Goal: Transaction & Acquisition: Purchase product/service

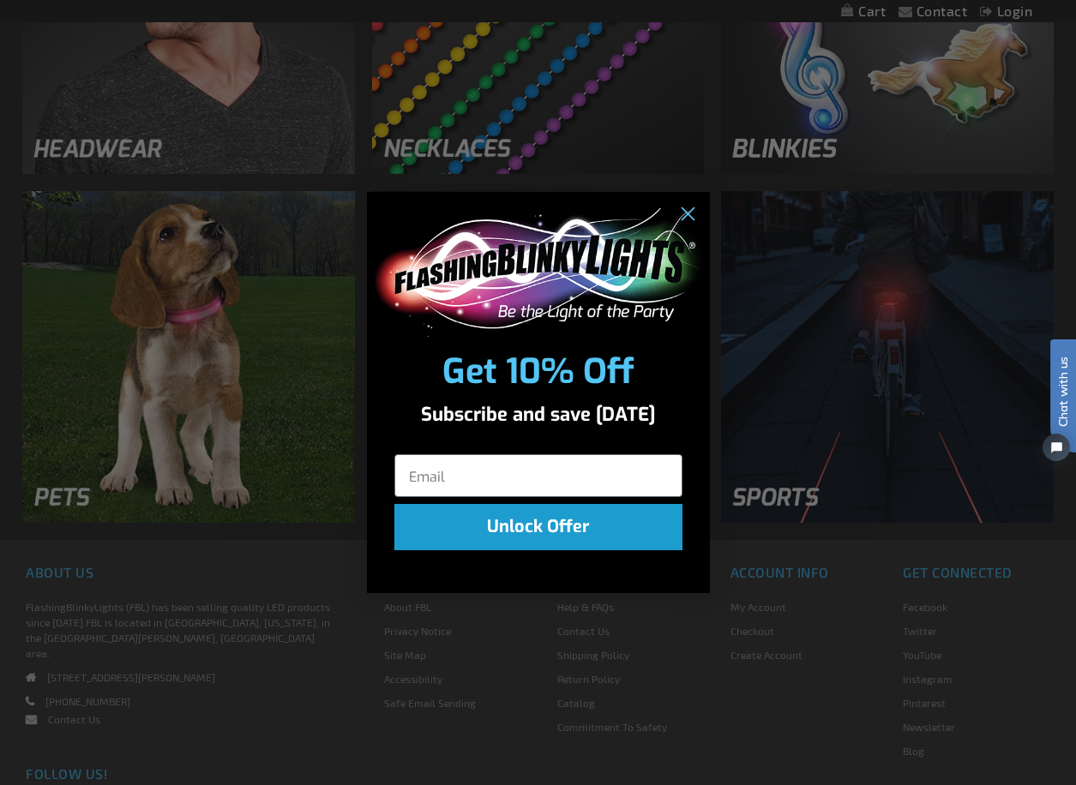
scroll to position [1800, 0]
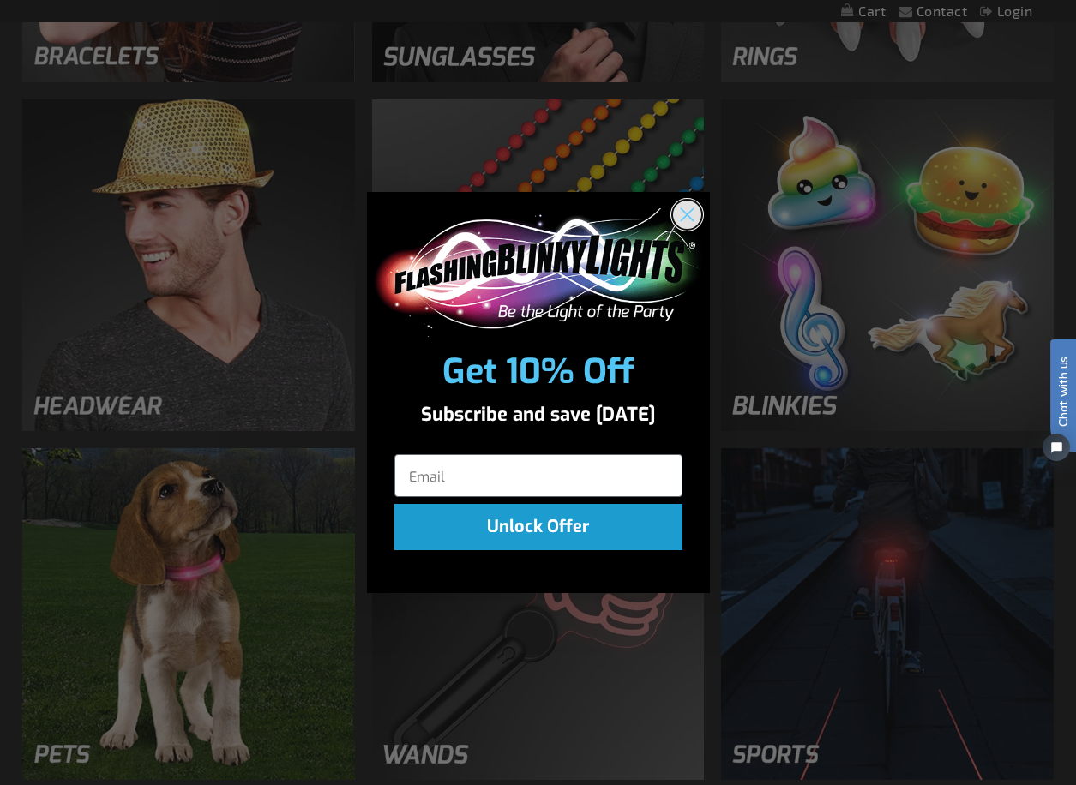
click at [683, 211] on icon "Close dialog" at bounding box center [686, 214] width 12 height 12
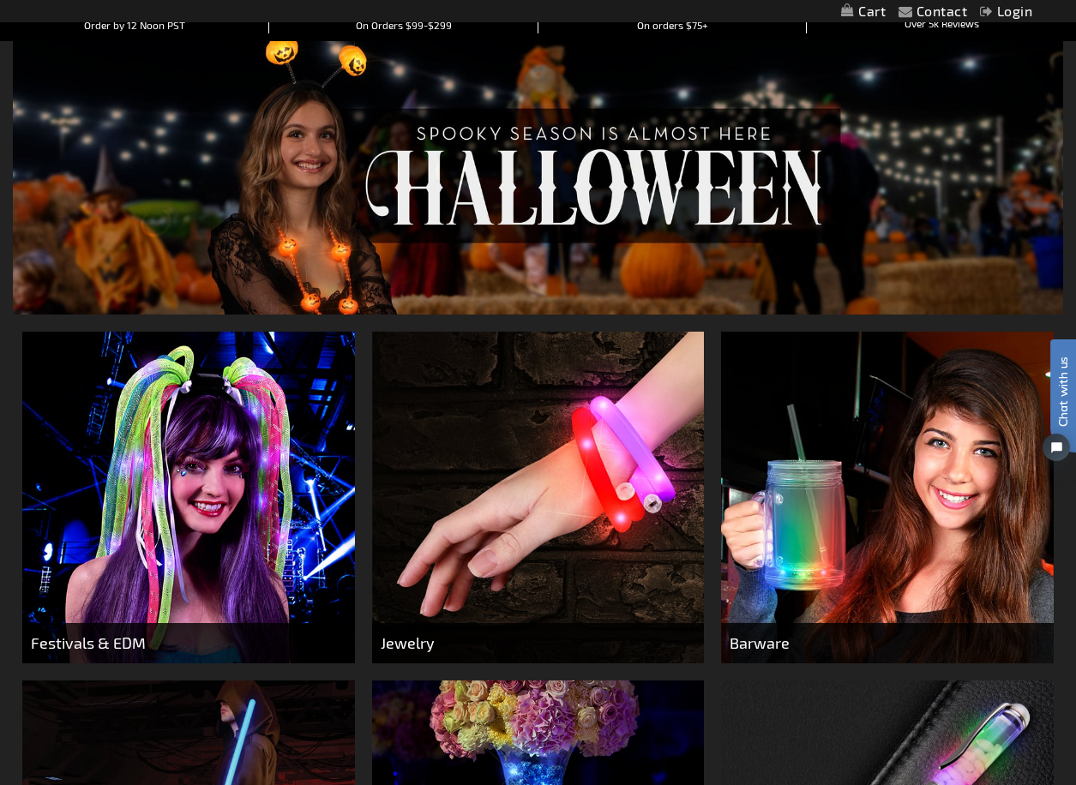
scroll to position [0, 0]
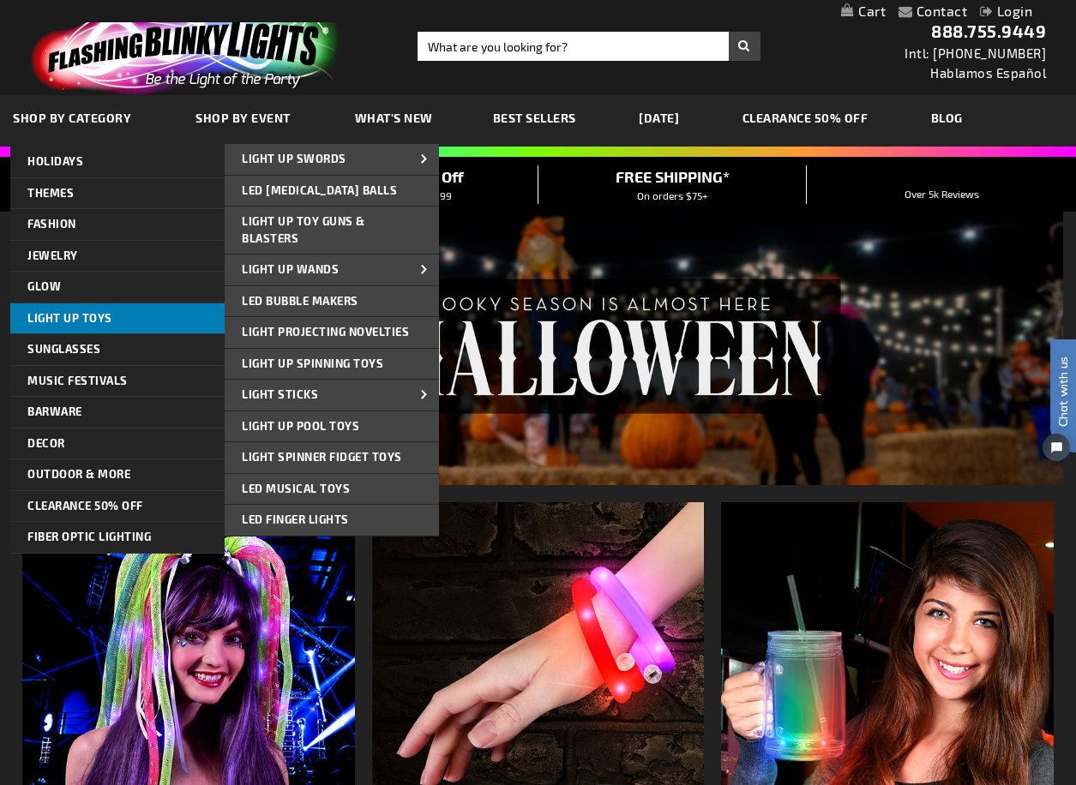
click at [43, 311] on span "Light Up Toys" at bounding box center [69, 318] width 85 height 14
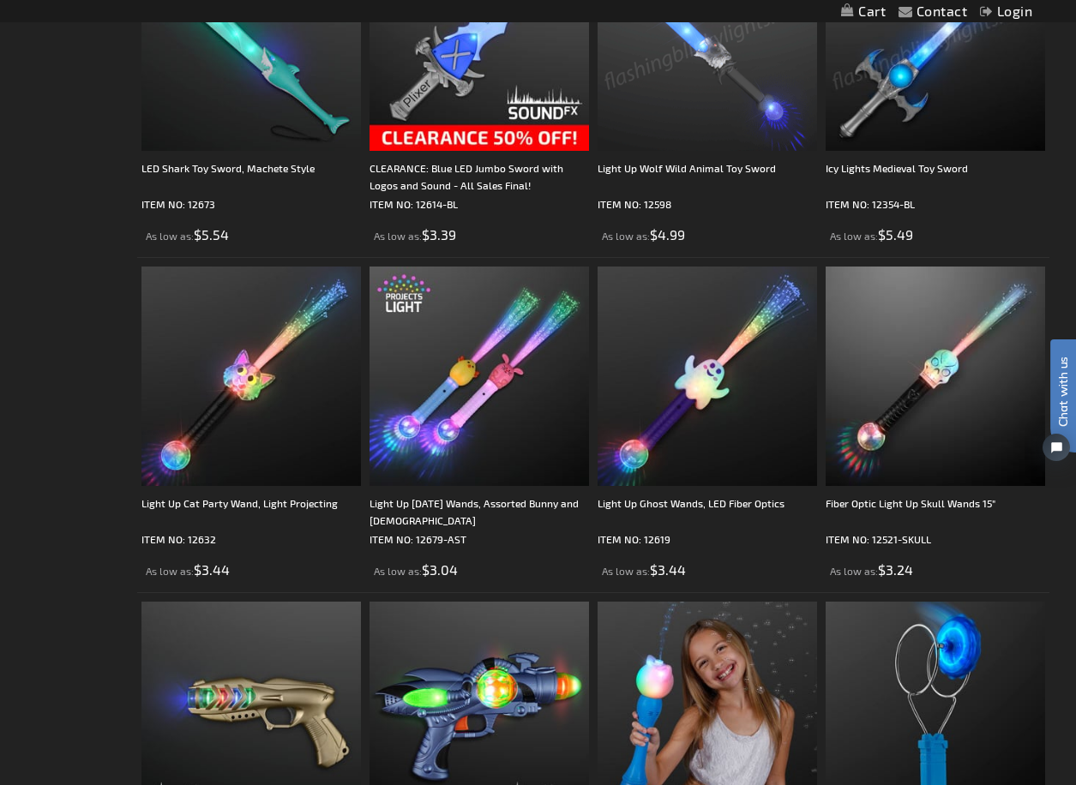
scroll to position [3342, 0]
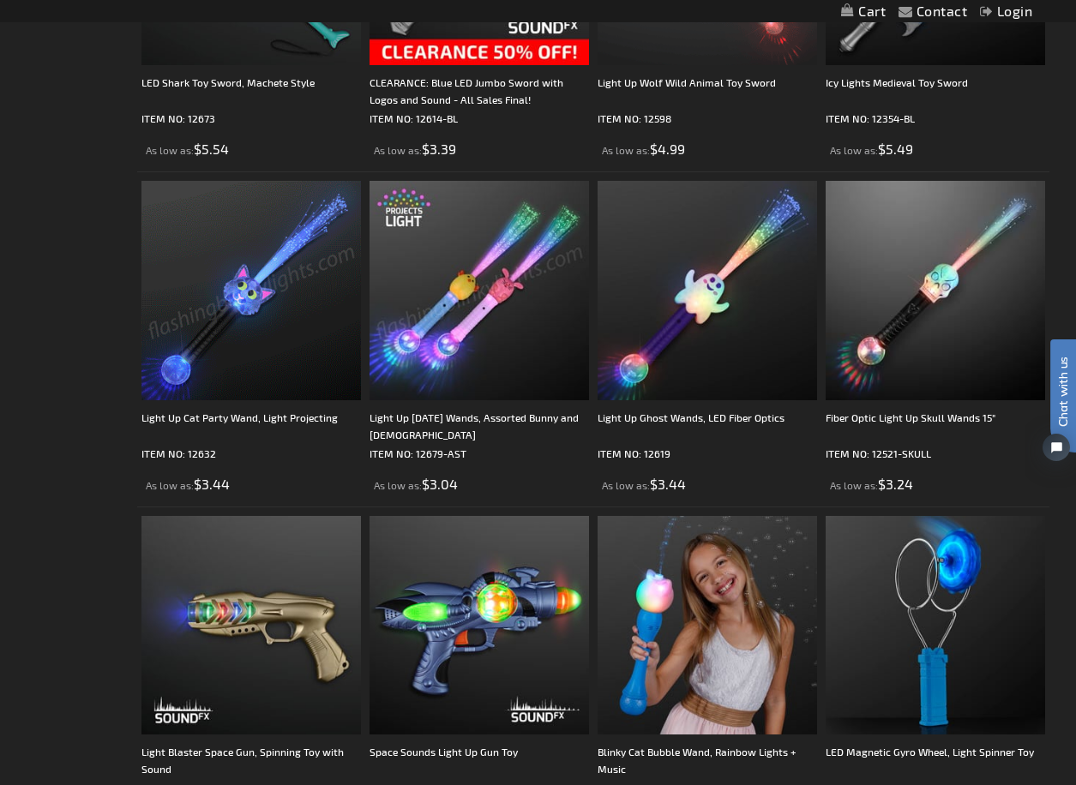
click at [235, 265] on img at bounding box center [250, 290] width 219 height 219
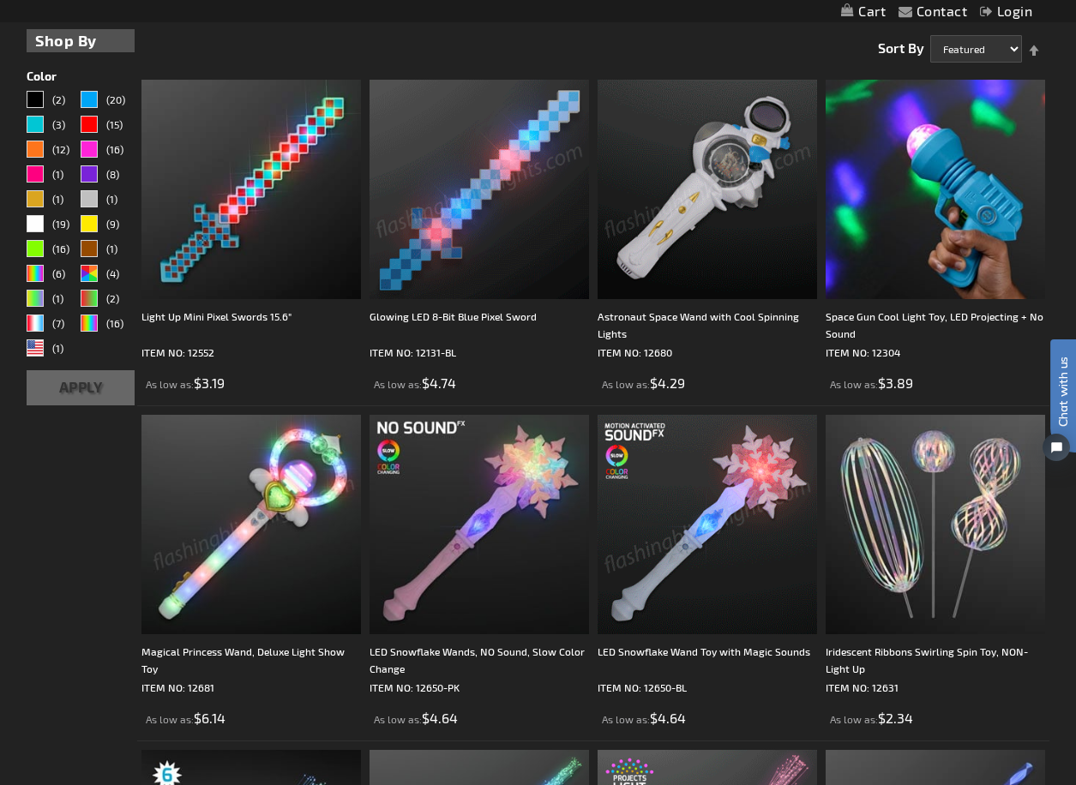
scroll to position [686, 0]
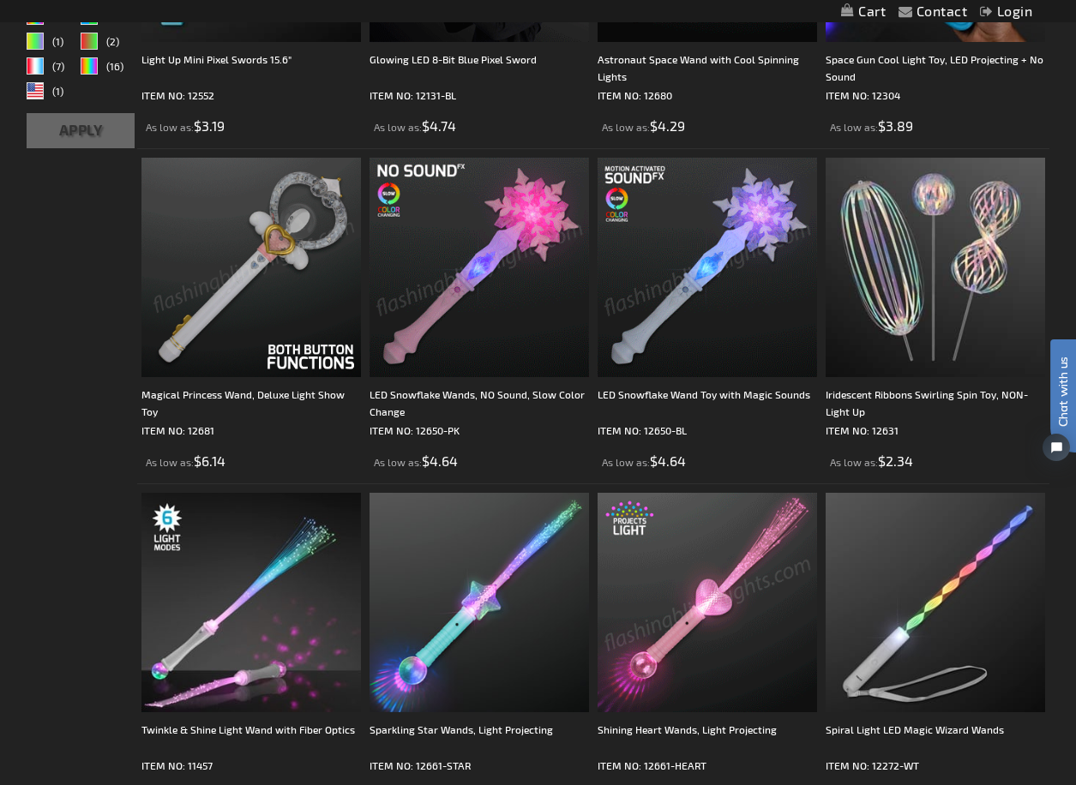
click at [311, 309] on img at bounding box center [250, 267] width 219 height 219
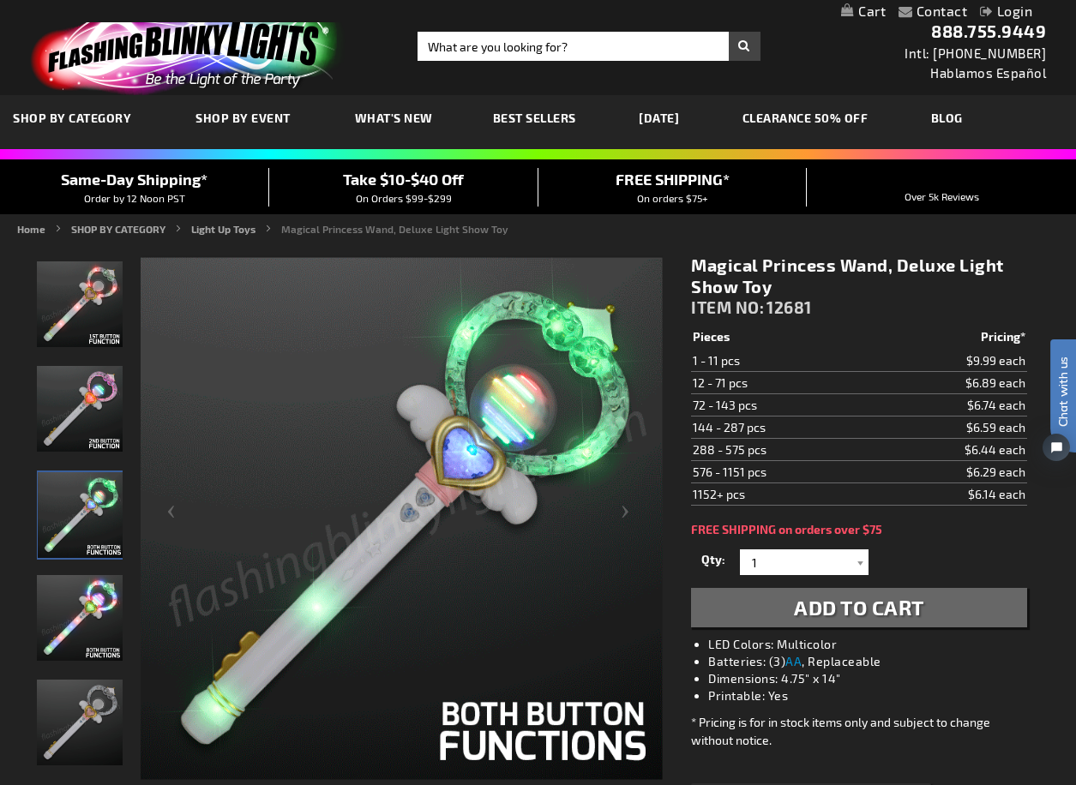
click at [592, 441] on img at bounding box center [402, 519] width 522 height 522
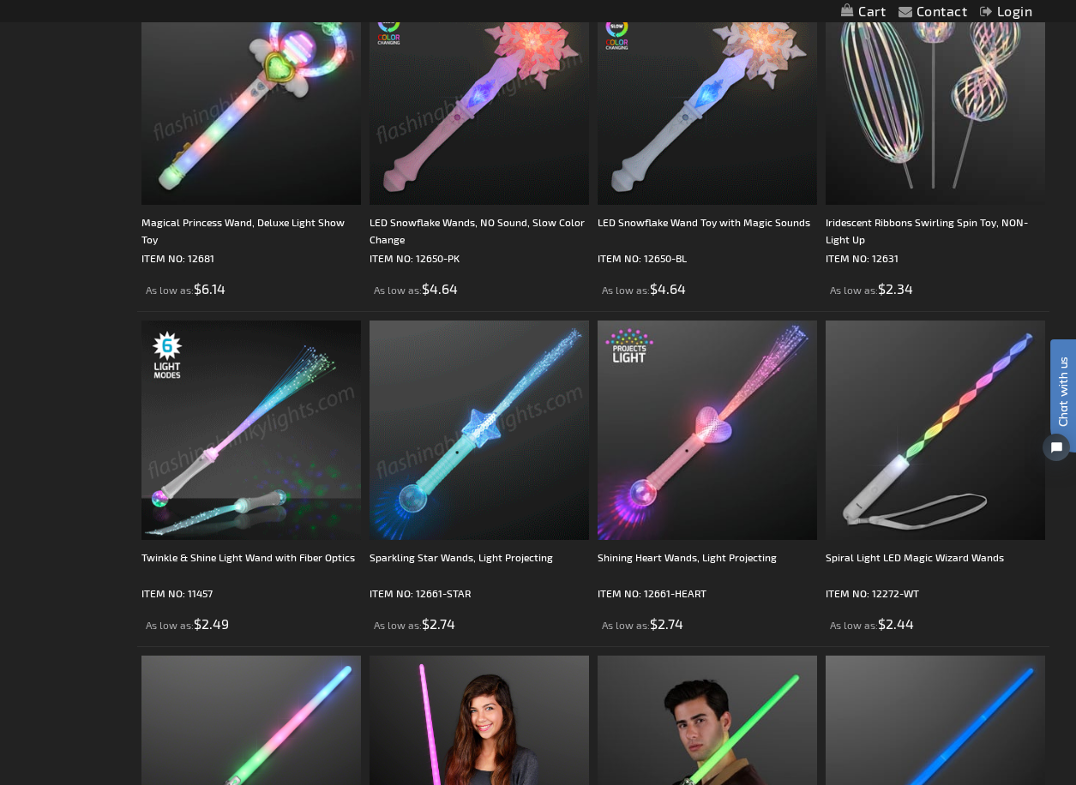
click at [275, 420] on img at bounding box center [250, 430] width 219 height 219
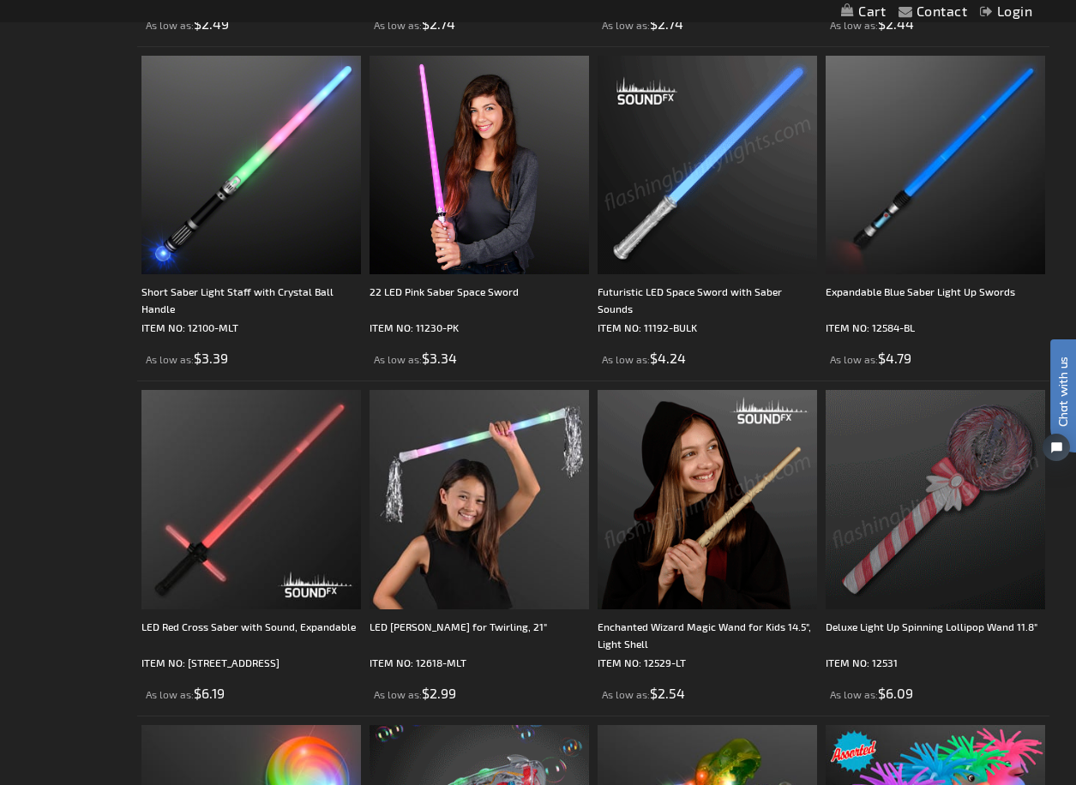
scroll to position [1629, 0]
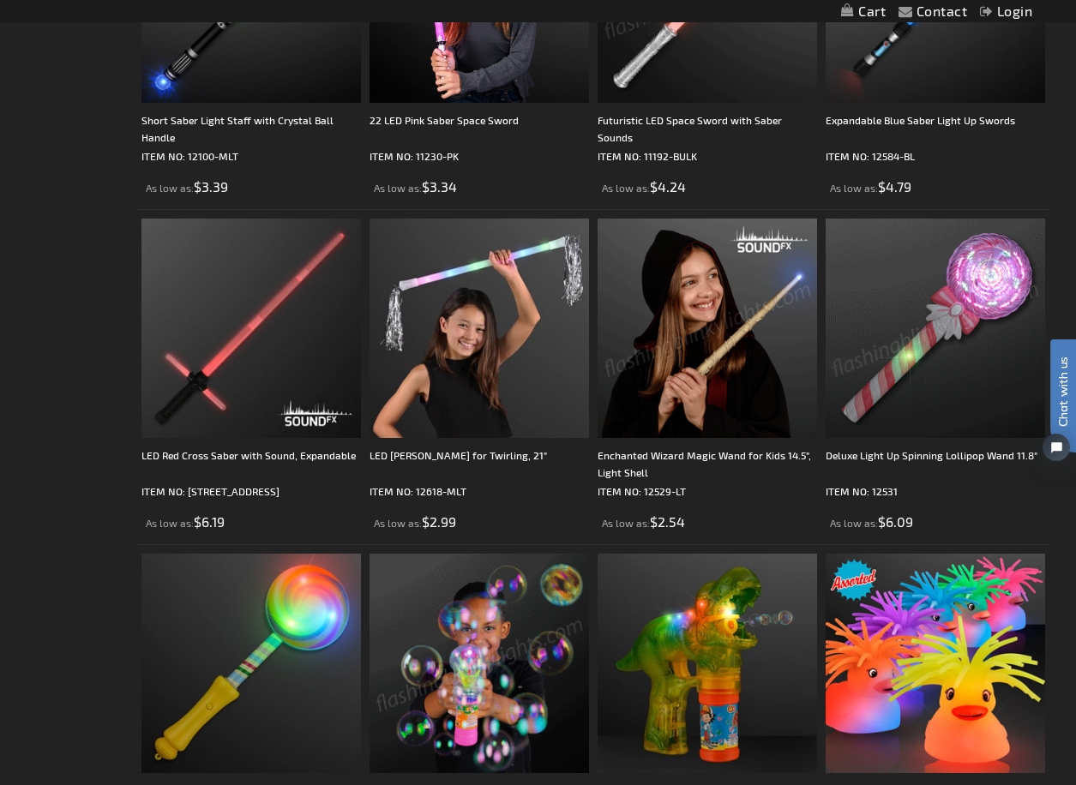
click at [930, 388] on img at bounding box center [934, 328] width 219 height 219
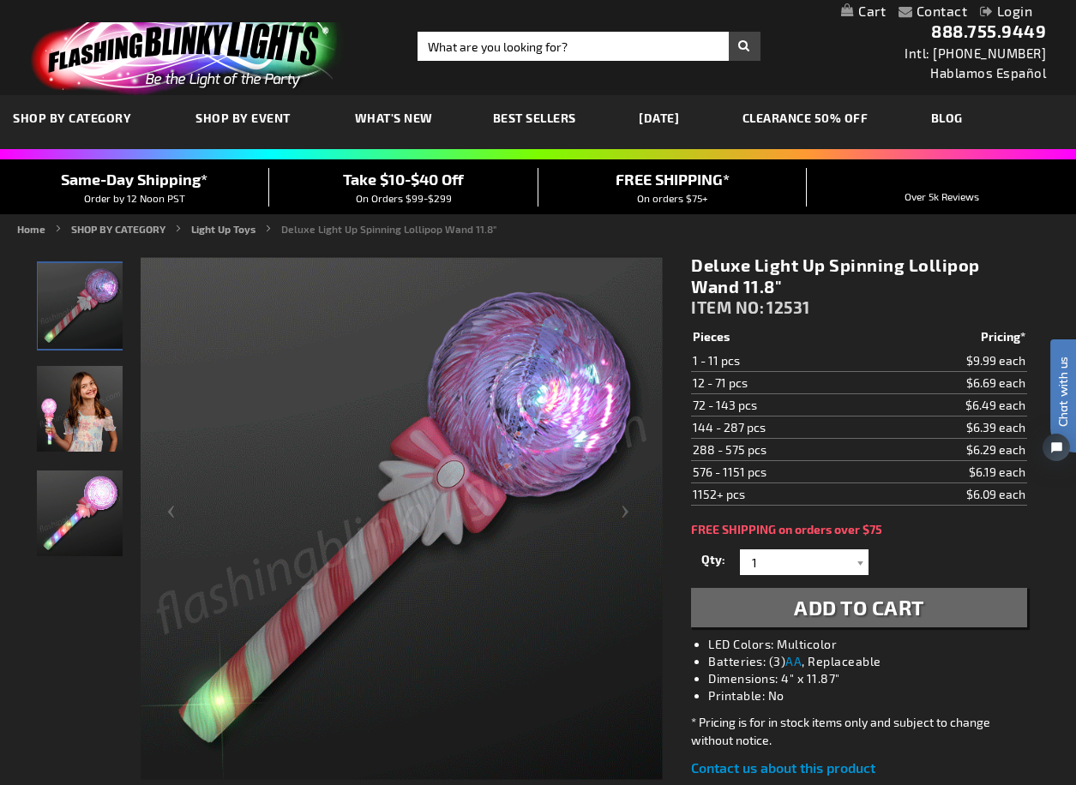
click at [822, 606] on span "Add to Cart" at bounding box center [859, 607] width 130 height 25
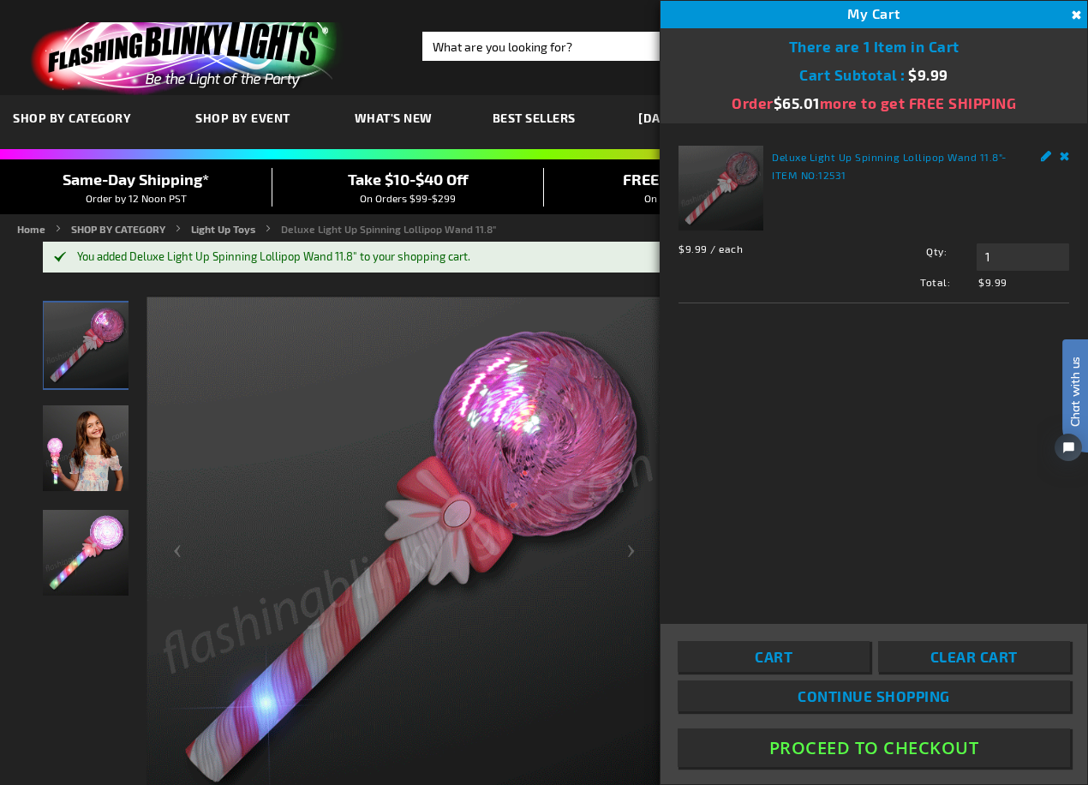
click at [849, 754] on button "Proceed To Checkout" at bounding box center [874, 747] width 393 height 39
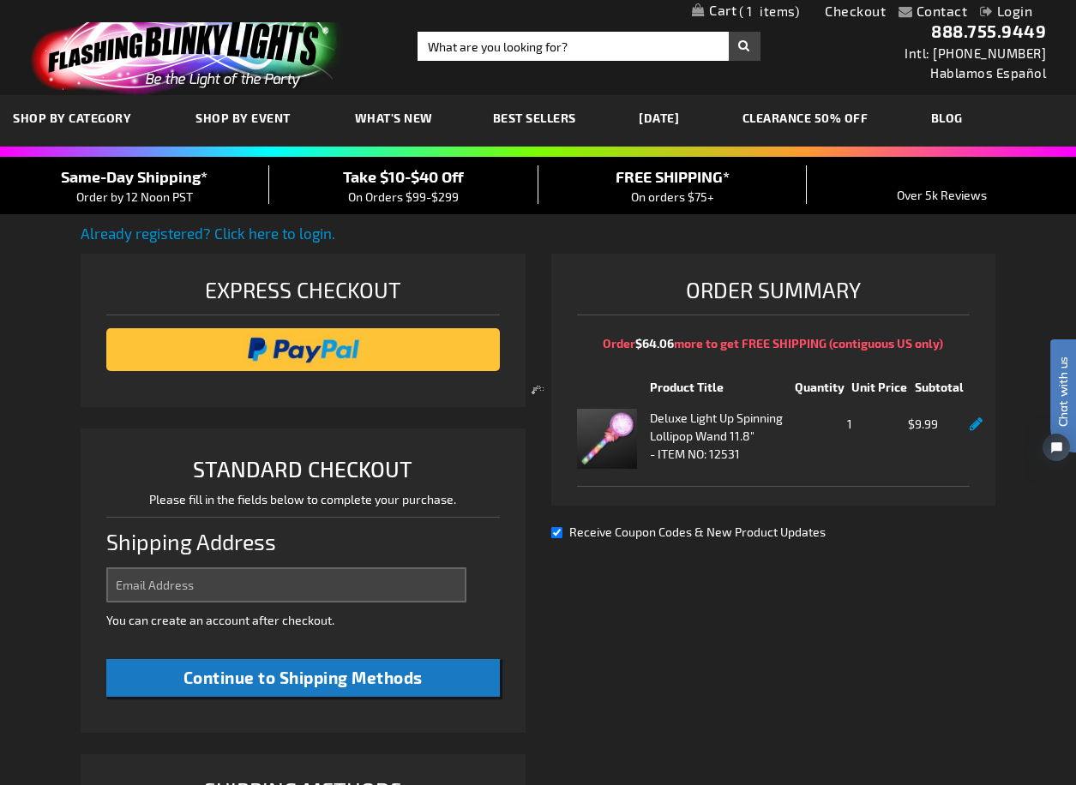
select select "US"
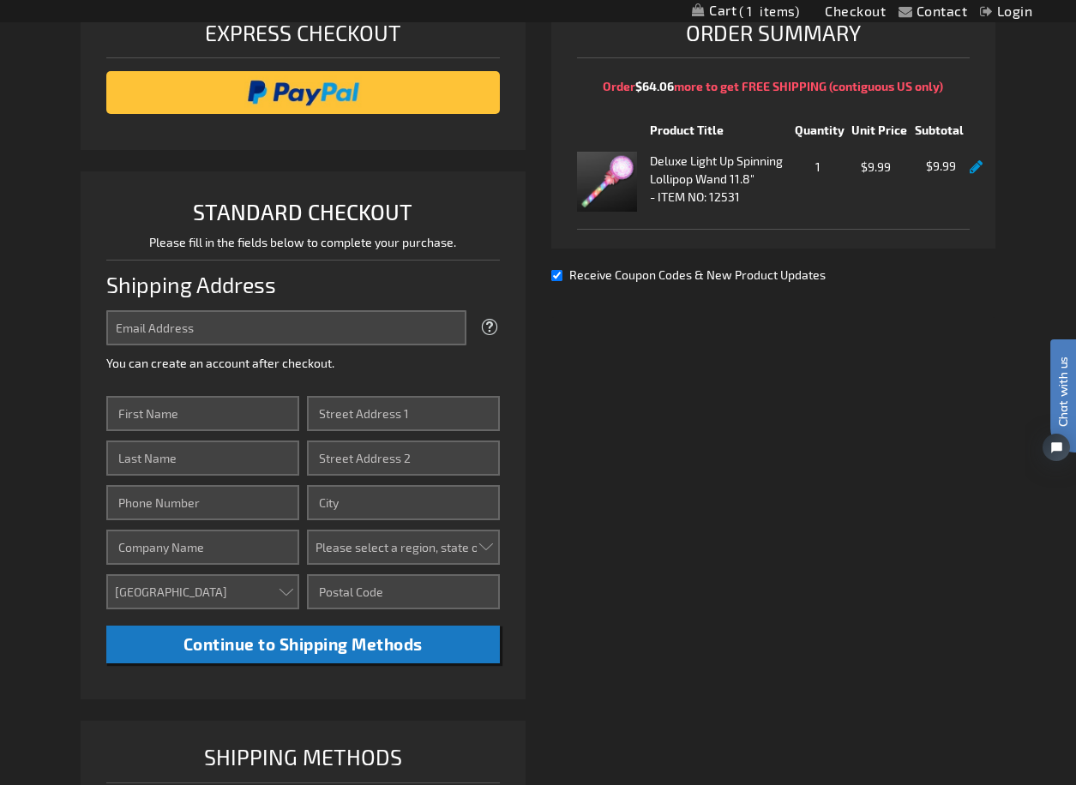
scroll to position [171, 0]
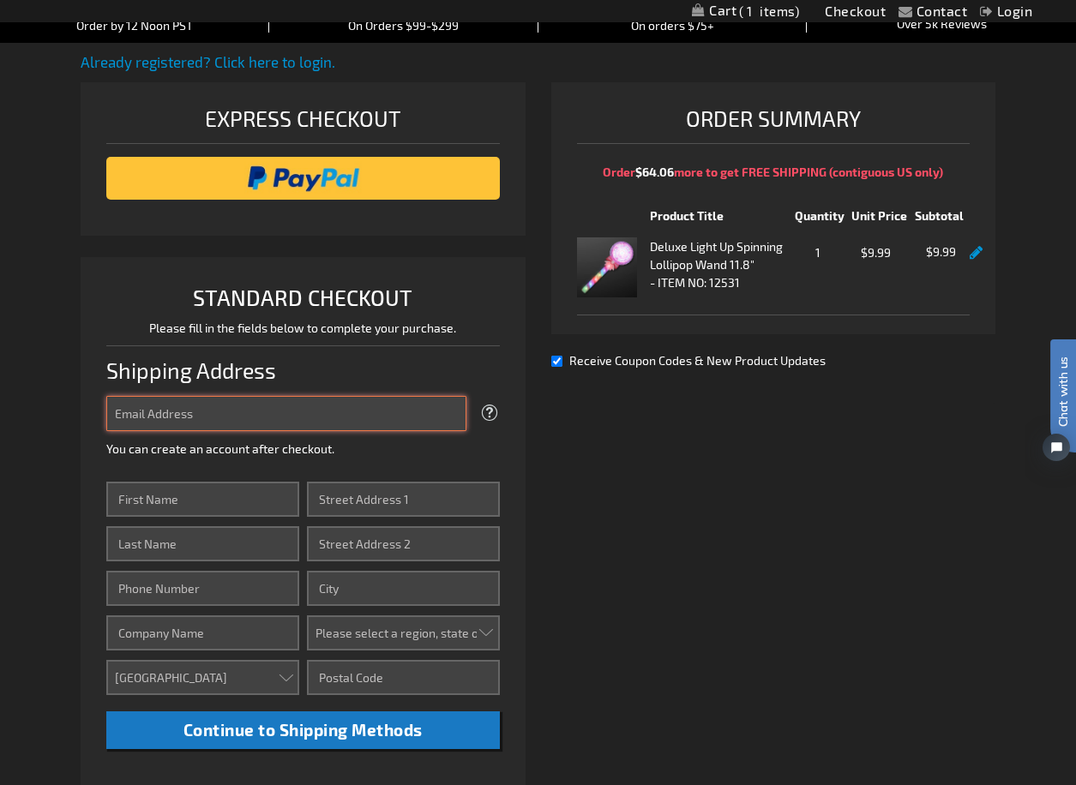
click at [253, 424] on input "Email Address" at bounding box center [285, 413] width 359 height 35
type input "[EMAIL_ADDRESS][DOMAIN_NAME]"
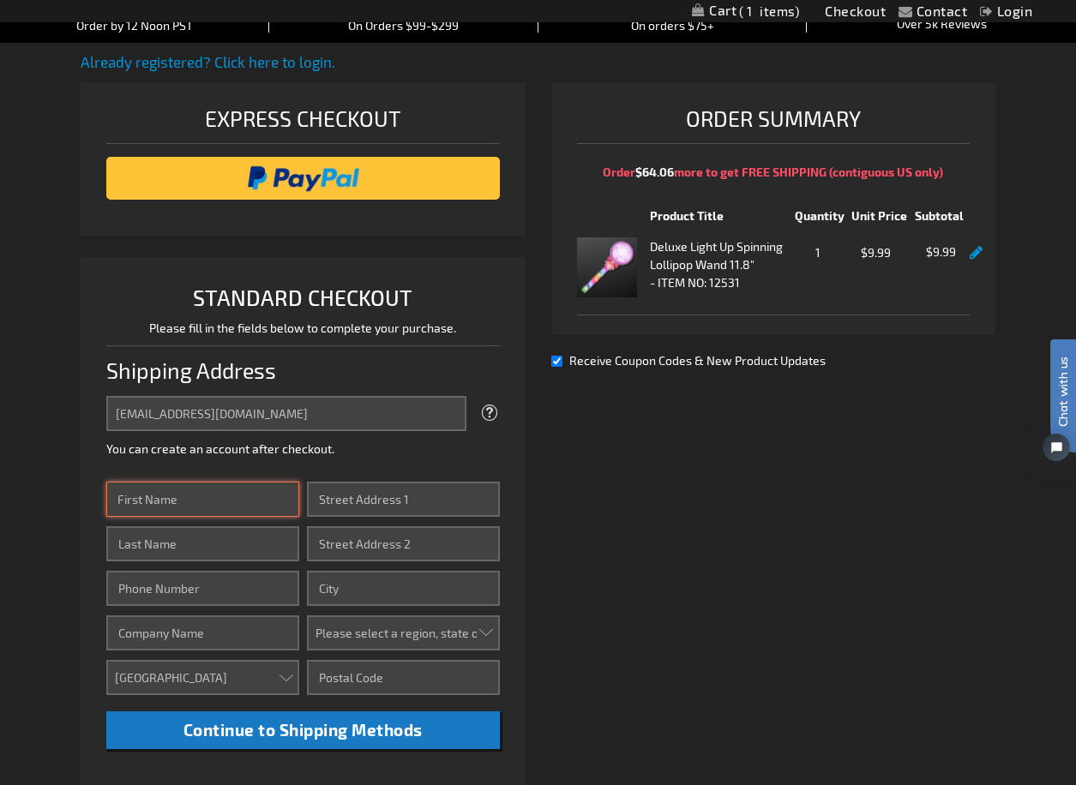
click at [196, 508] on input "First Name" at bounding box center [202, 499] width 193 height 35
type input "SEMRIT PAL KAUR"
type input "SINGH"
type input "6786626285"
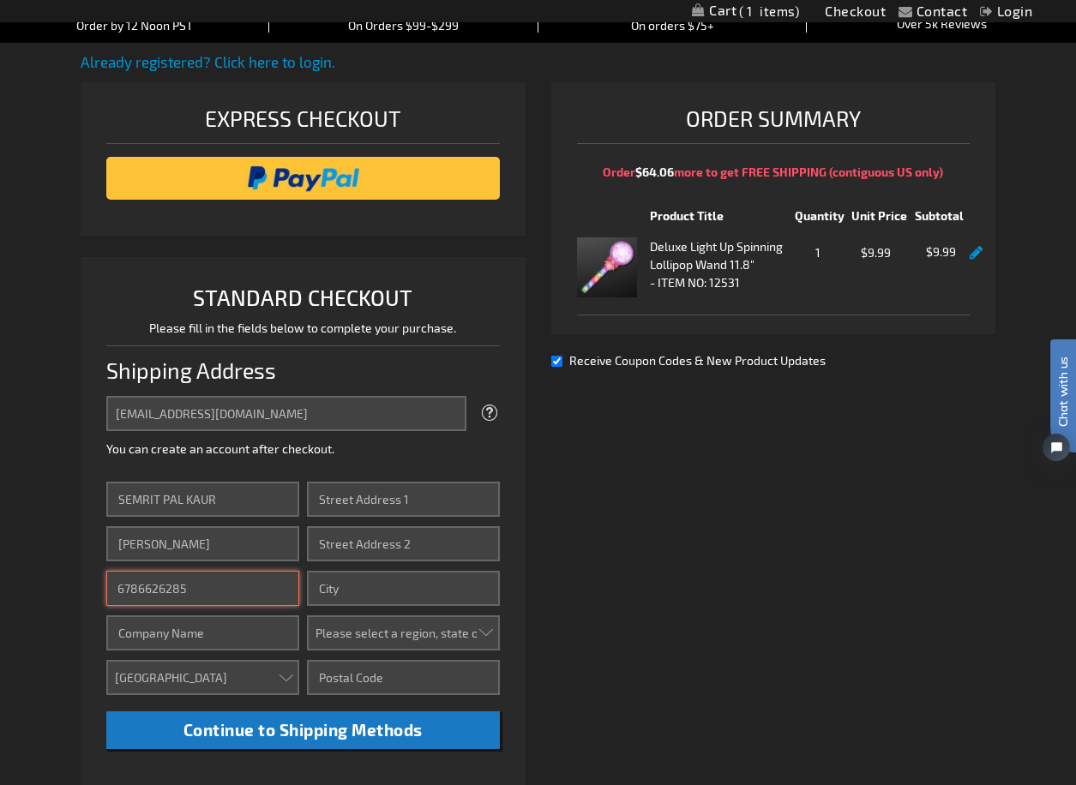
type input "Roedl and Partner"
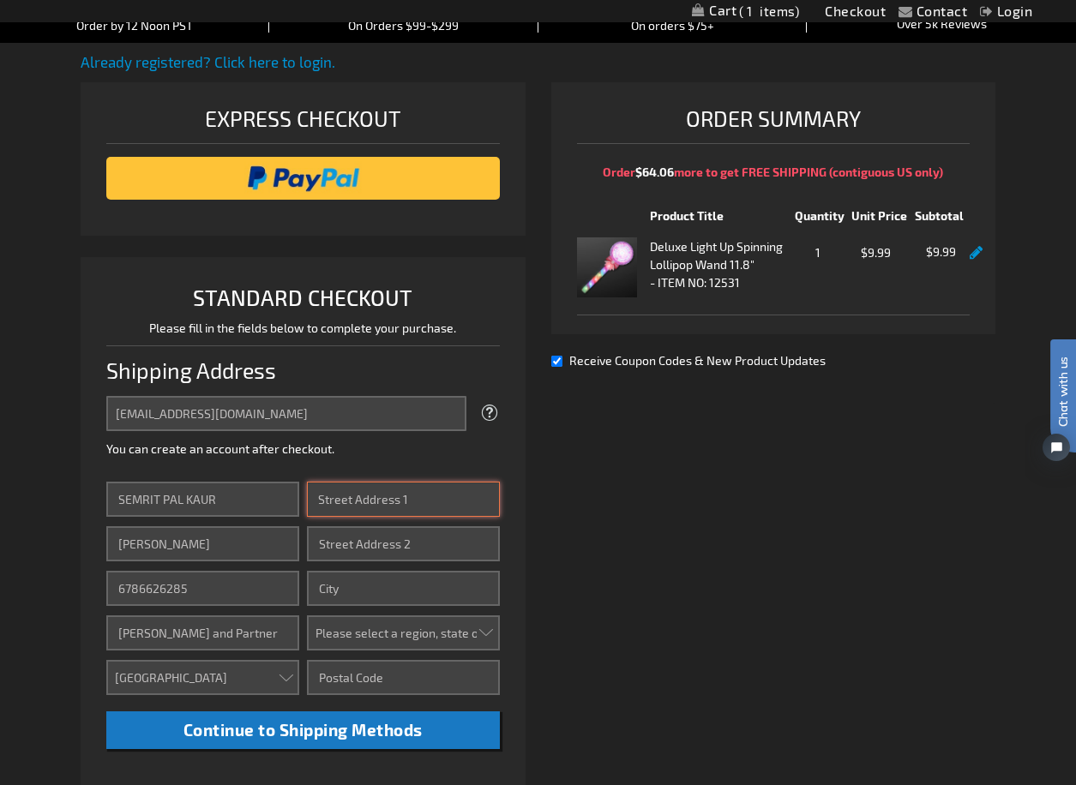
type input "1147 Rowanshyre Circle"
type input "McDonough"
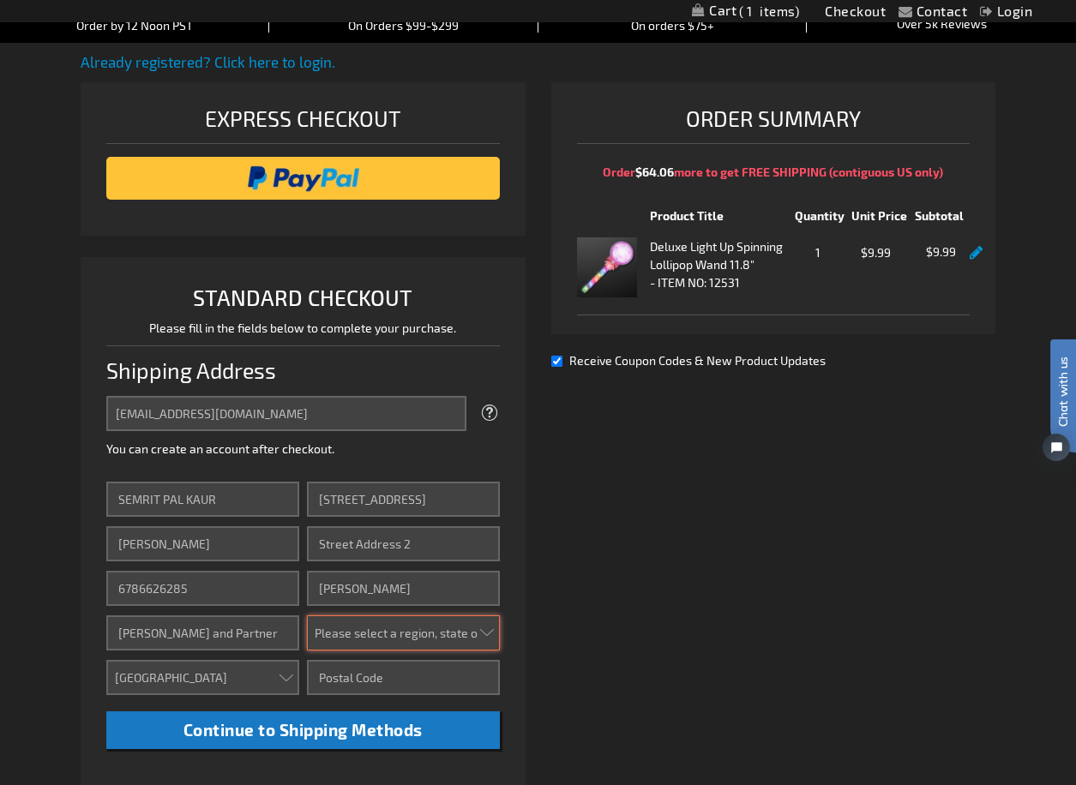
select select "19"
type input "30253"
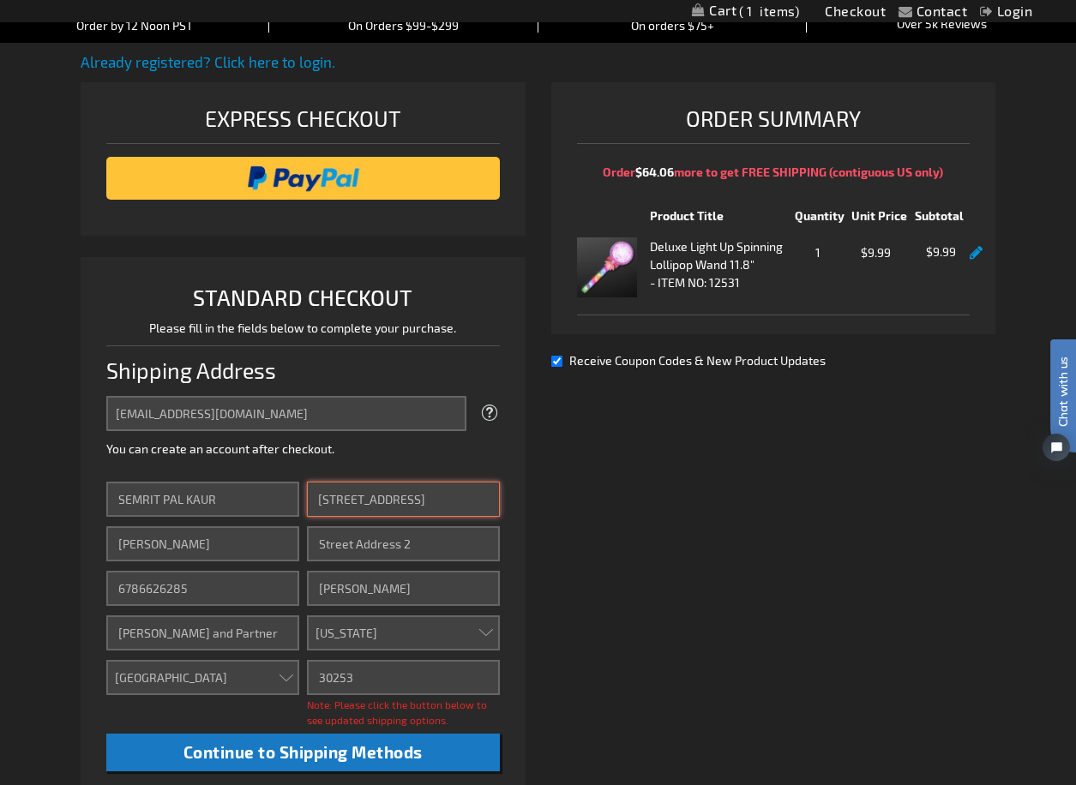
click at [336, 498] on input "1147 Rowanshyre Circle" at bounding box center [403, 499] width 193 height 35
type input "1071 Rowanshyre Circle"
click at [385, 536] on input "Street Address: Line 2" at bounding box center [403, 543] width 193 height 35
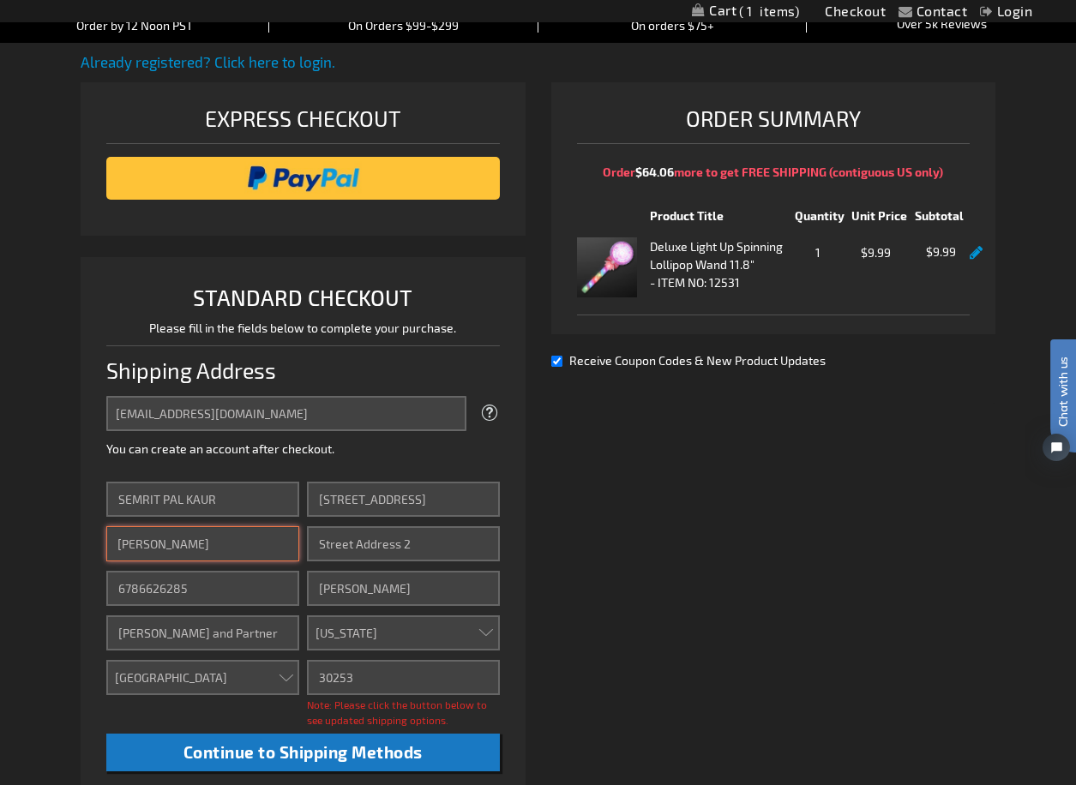
drag, startPoint x: 273, startPoint y: 547, endPoint x: 262, endPoint y: 545, distance: 10.4
click at [267, 545] on input "SINGH" at bounding box center [202, 543] width 193 height 35
drag, startPoint x: 223, startPoint y: 545, endPoint x: -71, endPoint y: 539, distance: 294.0
click at [0, 539] on html "The store will not work correctly when cookies are disabled. Contact Compare Pr…" at bounding box center [538, 652] width 1076 height 1647
type input "singh"
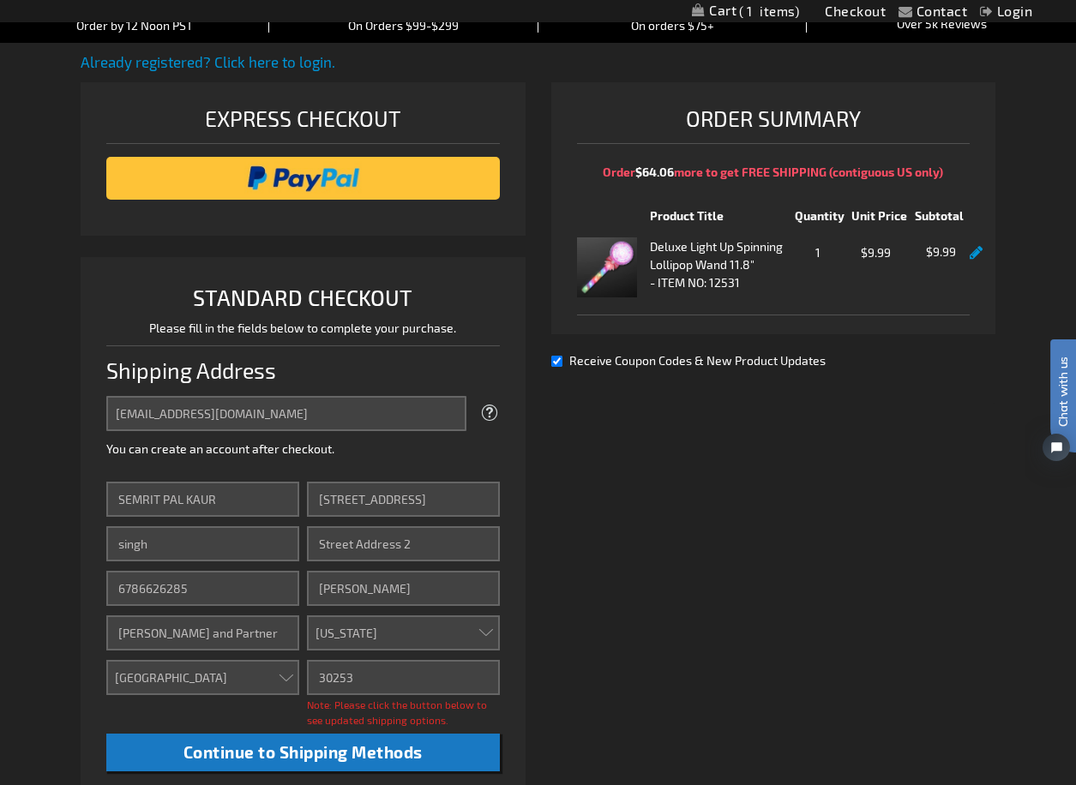
click at [347, 463] on fieldset "Email Address SEMRITPKS98@GMAIL.COM Tooltip We'll send your order confirmation …" at bounding box center [302, 430] width 393 height 69
drag, startPoint x: 229, startPoint y: 640, endPoint x: -136, endPoint y: 608, distance: 366.5
click at [0, 608] on html "The store will not work correctly when cookies are disabled. Contact Compare Pr…" at bounding box center [538, 652] width 1076 height 1647
click at [628, 602] on div "Already registered? Click here to login. Shipping Review & Payments Estimated T…" at bounding box center [538, 530] width 914 height 959
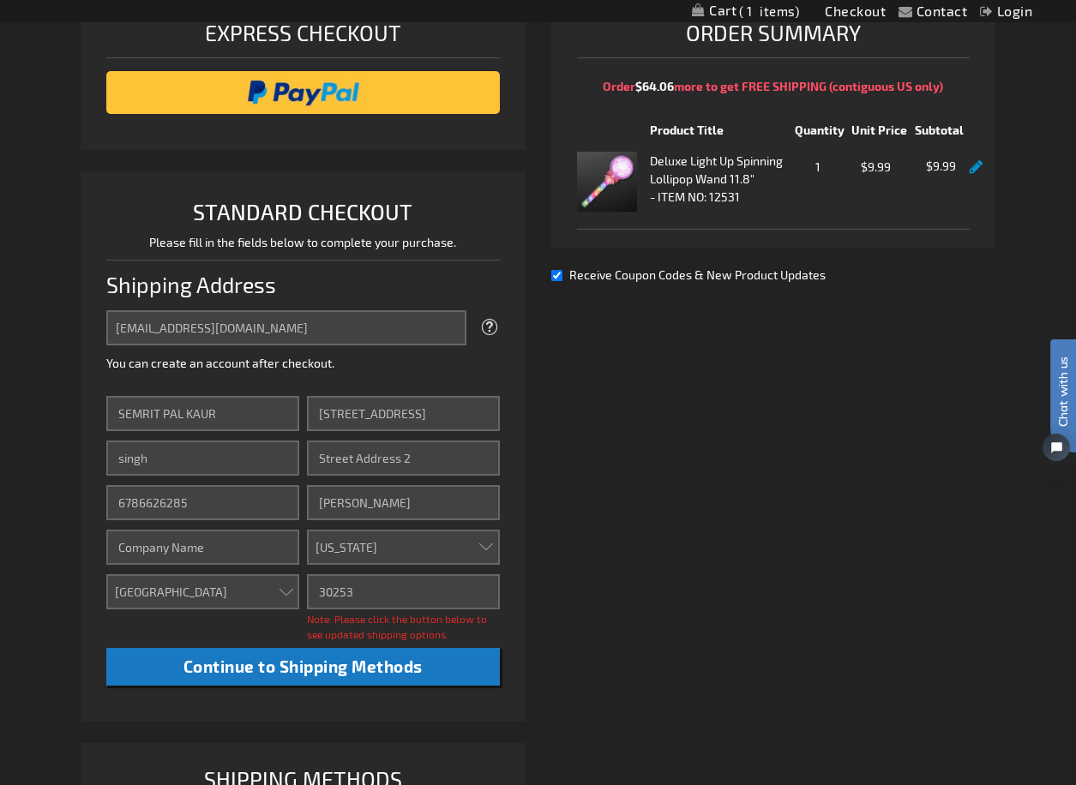
click at [537, 528] on div "Please complete your information below to login. Please complete your informati…" at bounding box center [538, 462] width 914 height 993
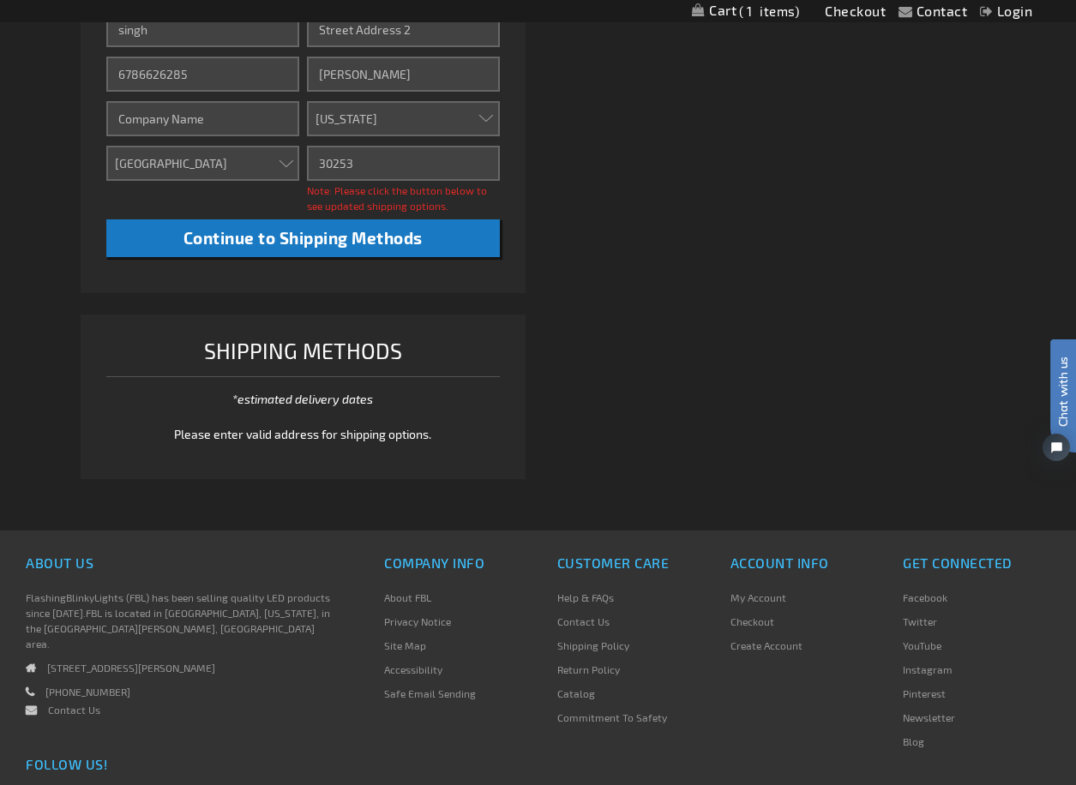
drag, startPoint x: 346, startPoint y: 673, endPoint x: 616, endPoint y: 557, distance: 293.7
click at [347, 672] on div "About Us FlashingBlinkyLights (FBL) has been selling quality LED products since…" at bounding box center [179, 728] width 358 height 356
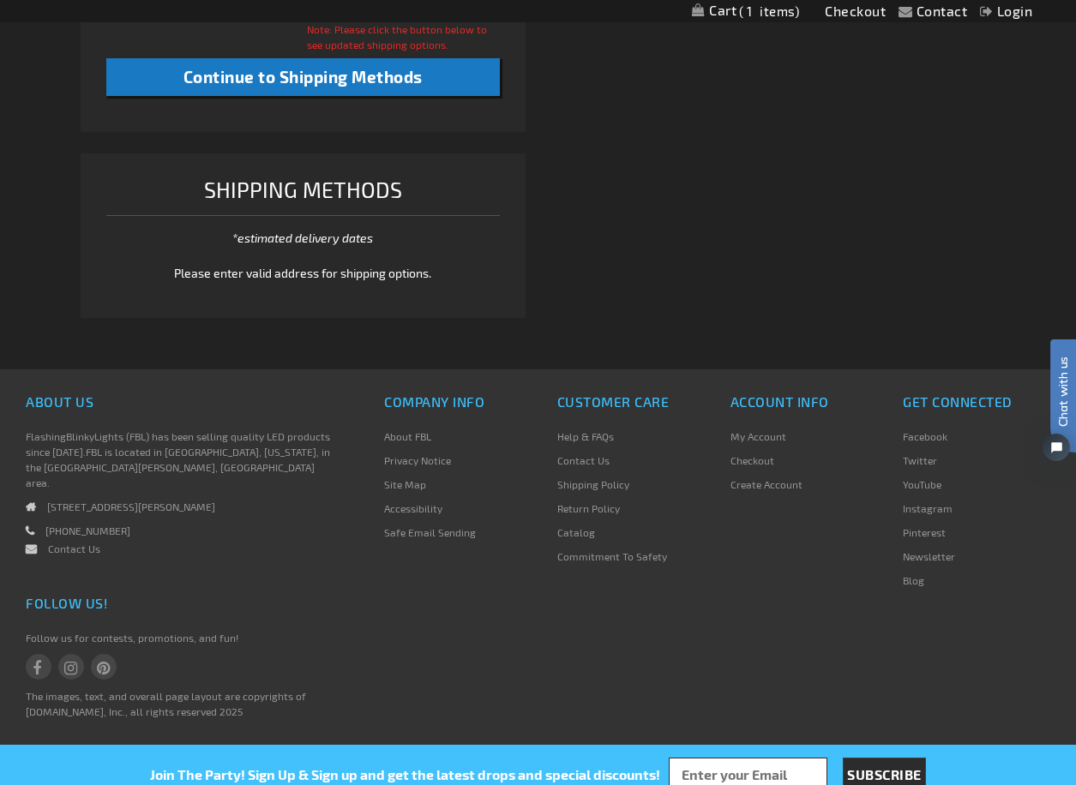
scroll to position [504, 0]
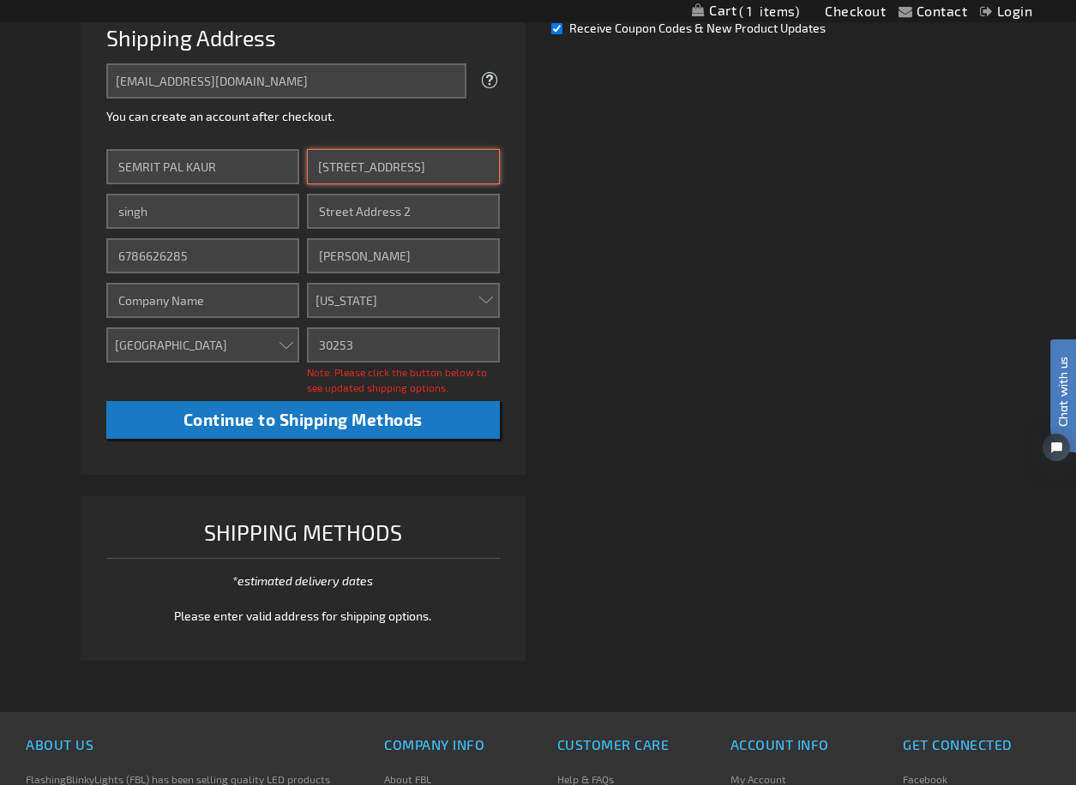
click at [352, 166] on input "1071 Rowanshyre Circle" at bounding box center [403, 166] width 193 height 35
type input "Roedl and Partner"
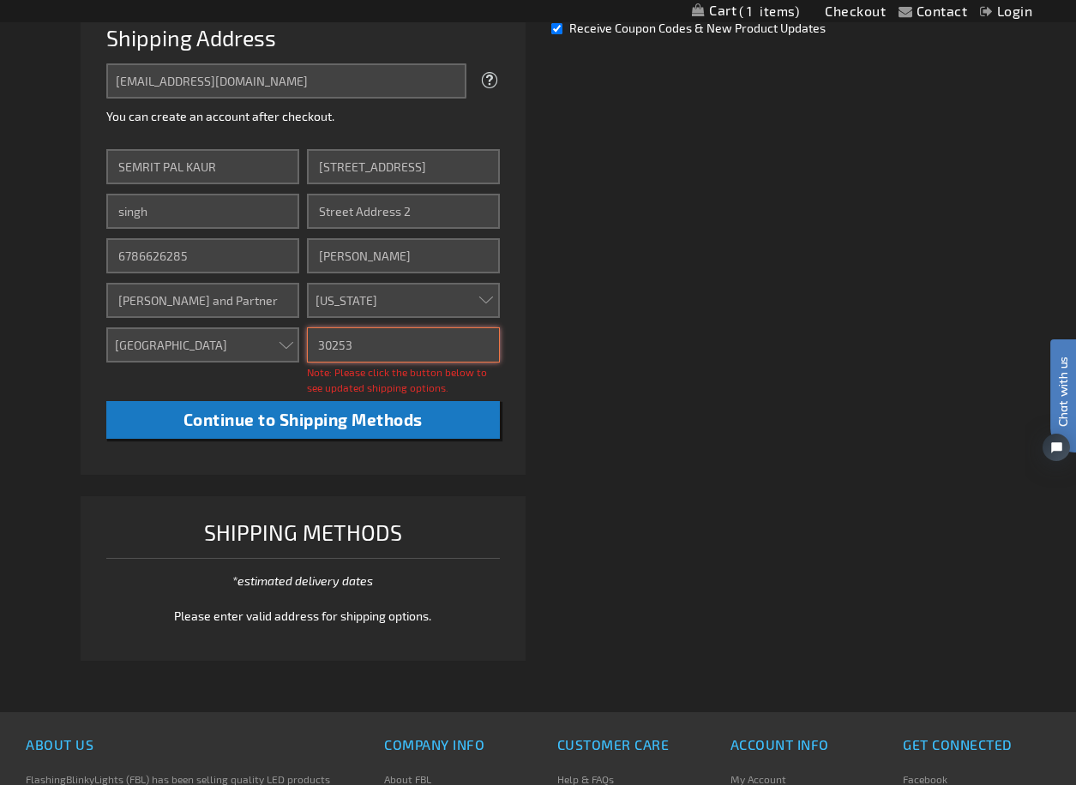
click at [351, 349] on input "30253" at bounding box center [403, 344] width 193 height 35
click at [698, 284] on div "Already registered? Click here to login. Shipping Review & Payments Estimated T…" at bounding box center [538, 198] width 914 height 959
click at [412, 173] on input "1071 Rowanshyre Circle" at bounding box center [403, 166] width 193 height 35
drag, startPoint x: 680, startPoint y: 346, endPoint x: 527, endPoint y: 414, distance: 167.7
click at [674, 350] on div "Already registered? Click here to login. Shipping Review & Payments Estimated T…" at bounding box center [538, 198] width 914 height 959
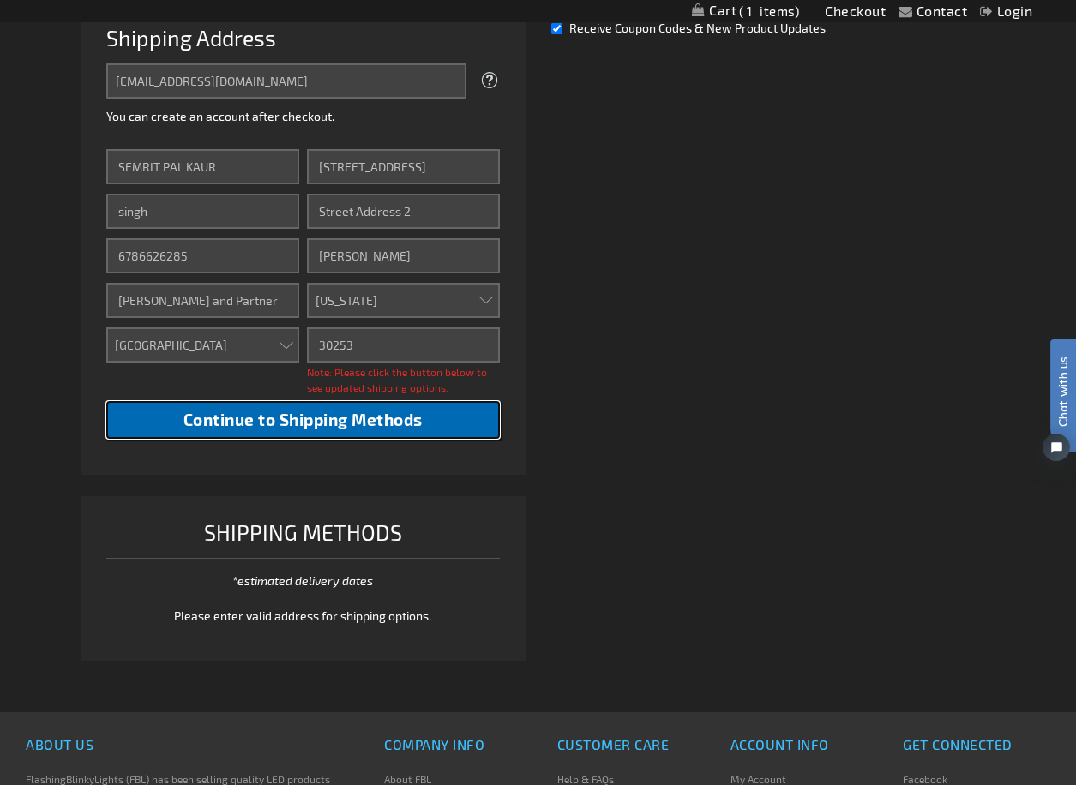
click at [424, 420] on button "Continue to Shipping Methods" at bounding box center [302, 420] width 393 height 39
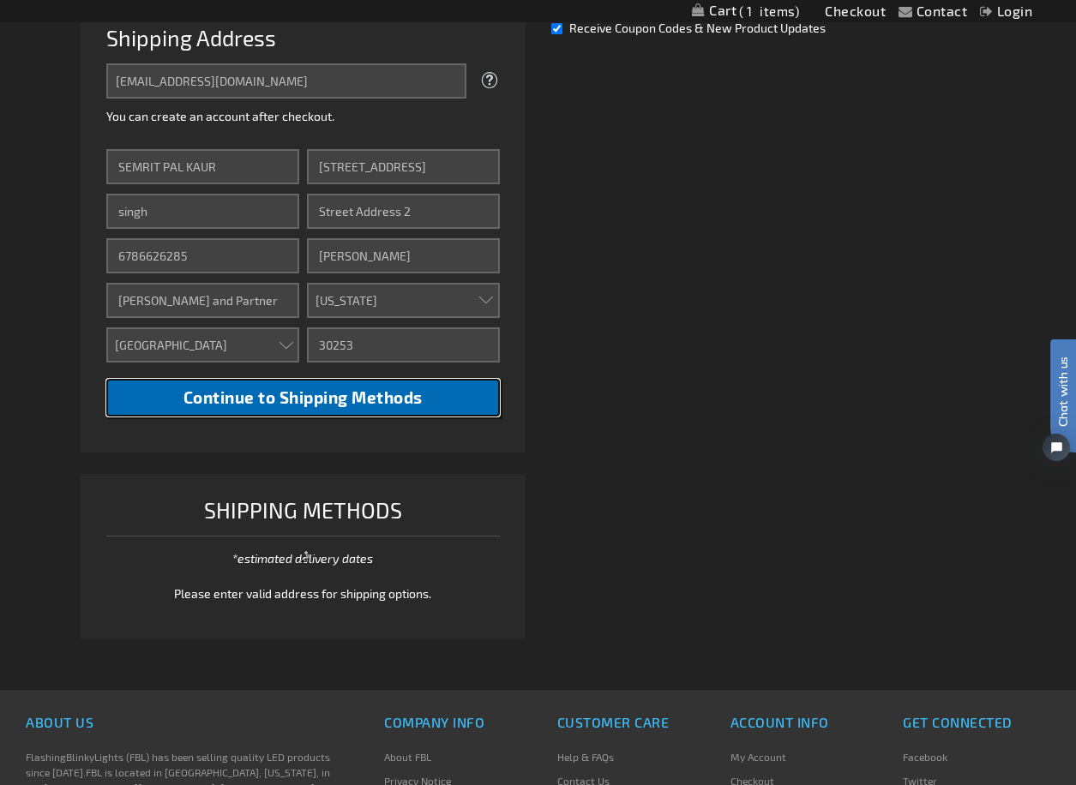
scroll to position [75, 0]
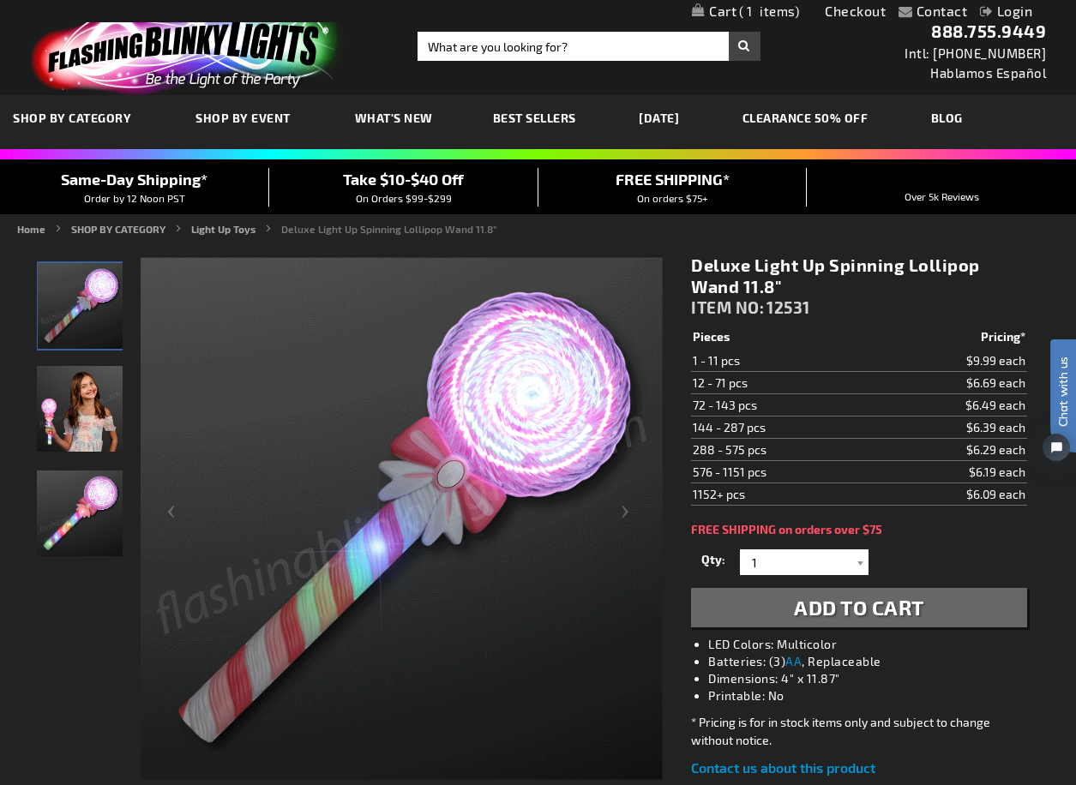
click at [781, 5] on span "1" at bounding box center [769, 10] width 60 height 15
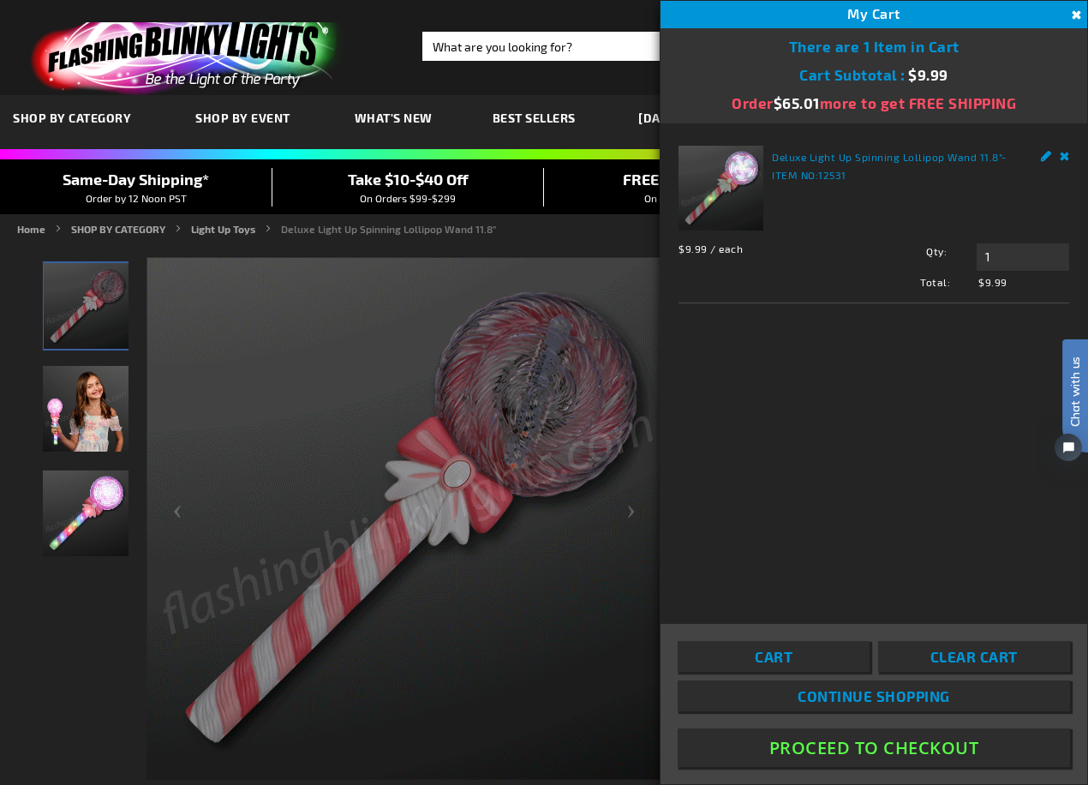
click at [816, 737] on button "Proceed To Checkout" at bounding box center [874, 747] width 393 height 39
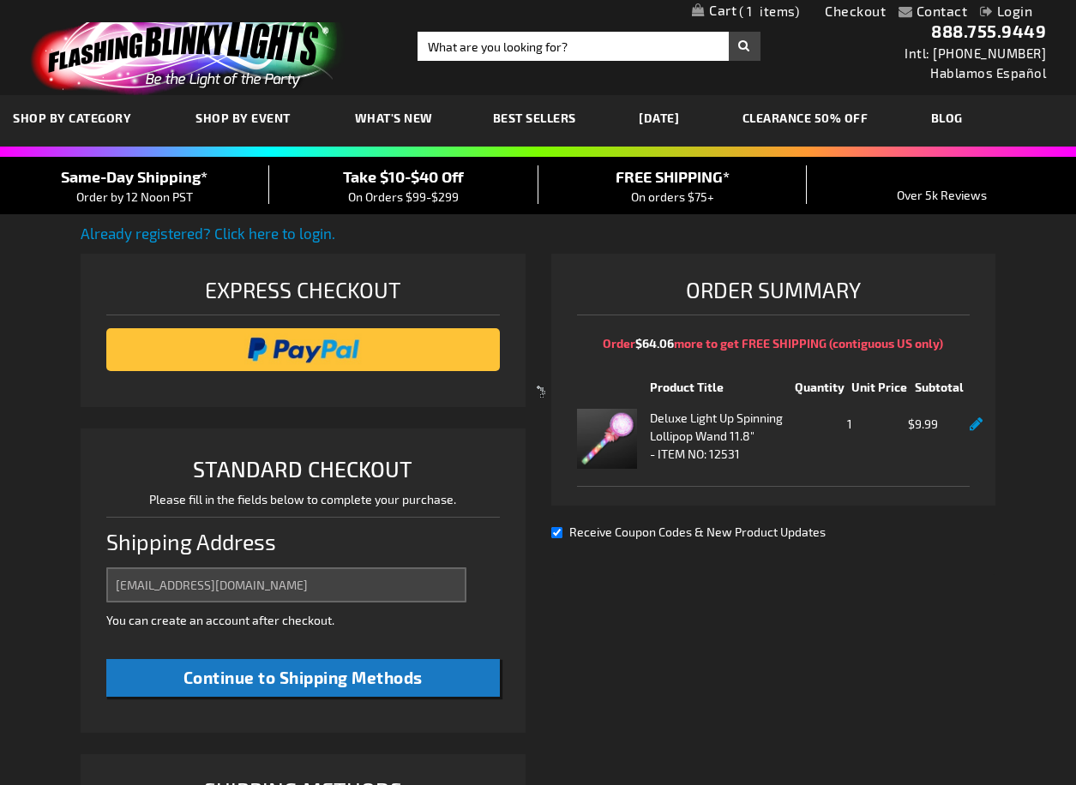
select select "US"
select select "19"
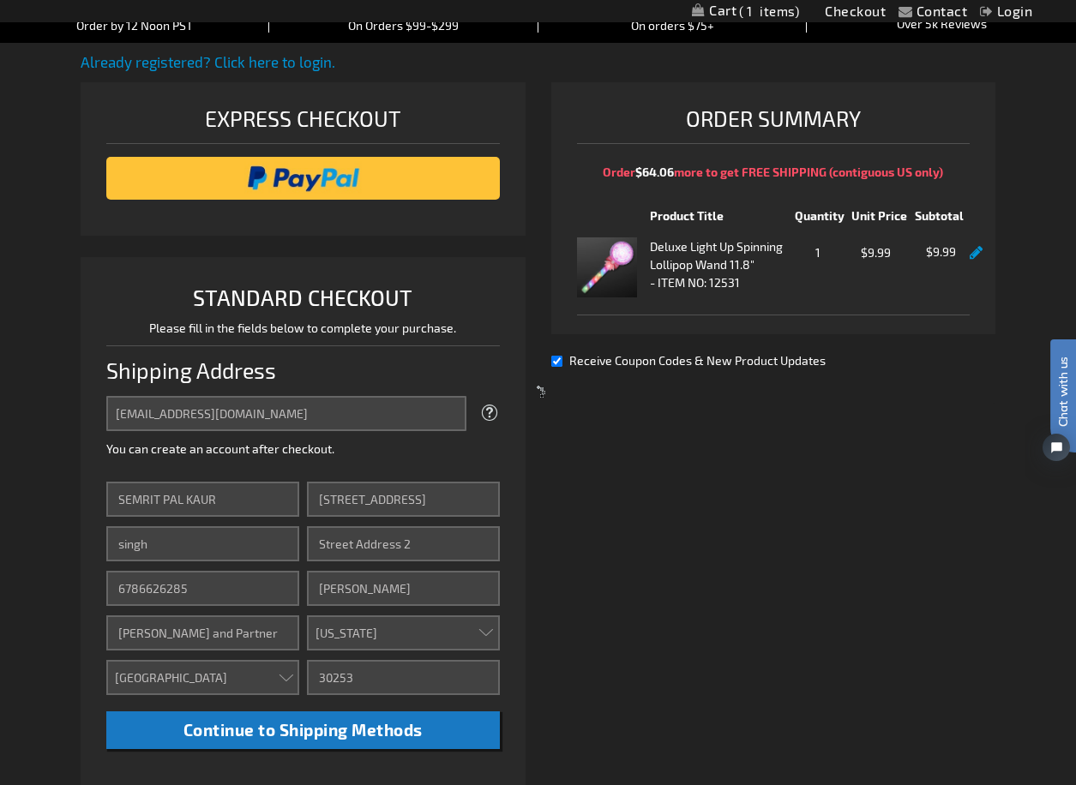
scroll to position [257, 0]
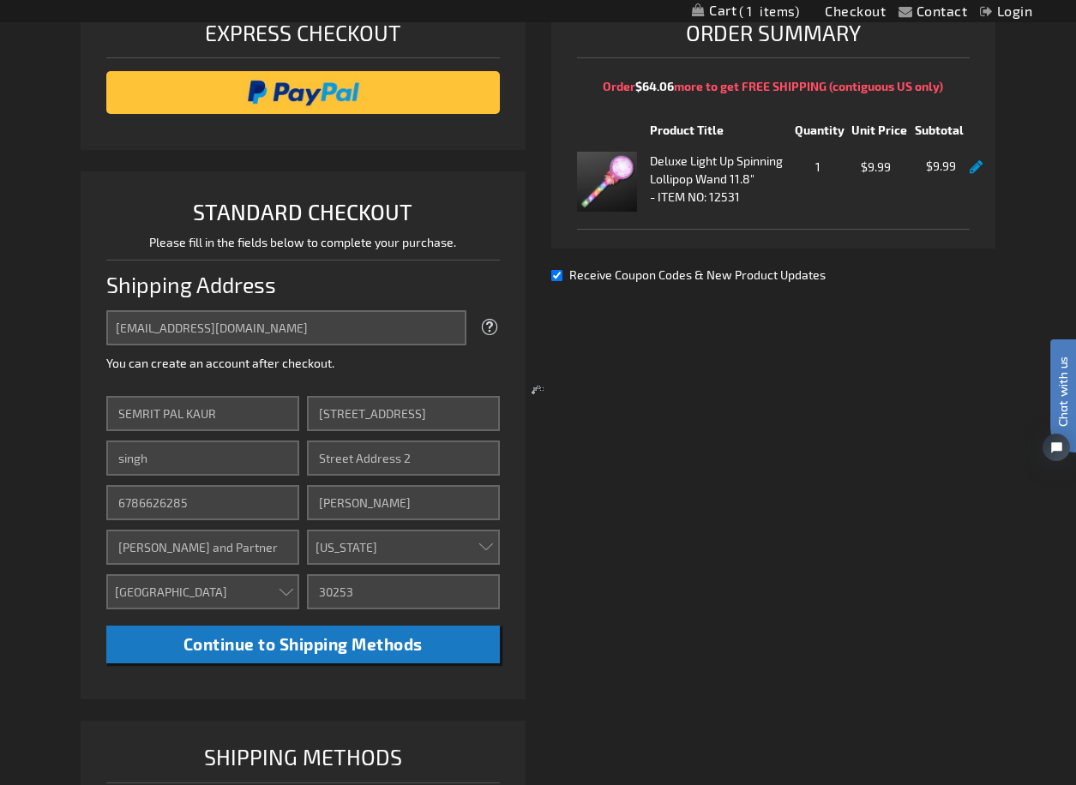
click at [225, 416] on div at bounding box center [538, 392] width 1076 height 785
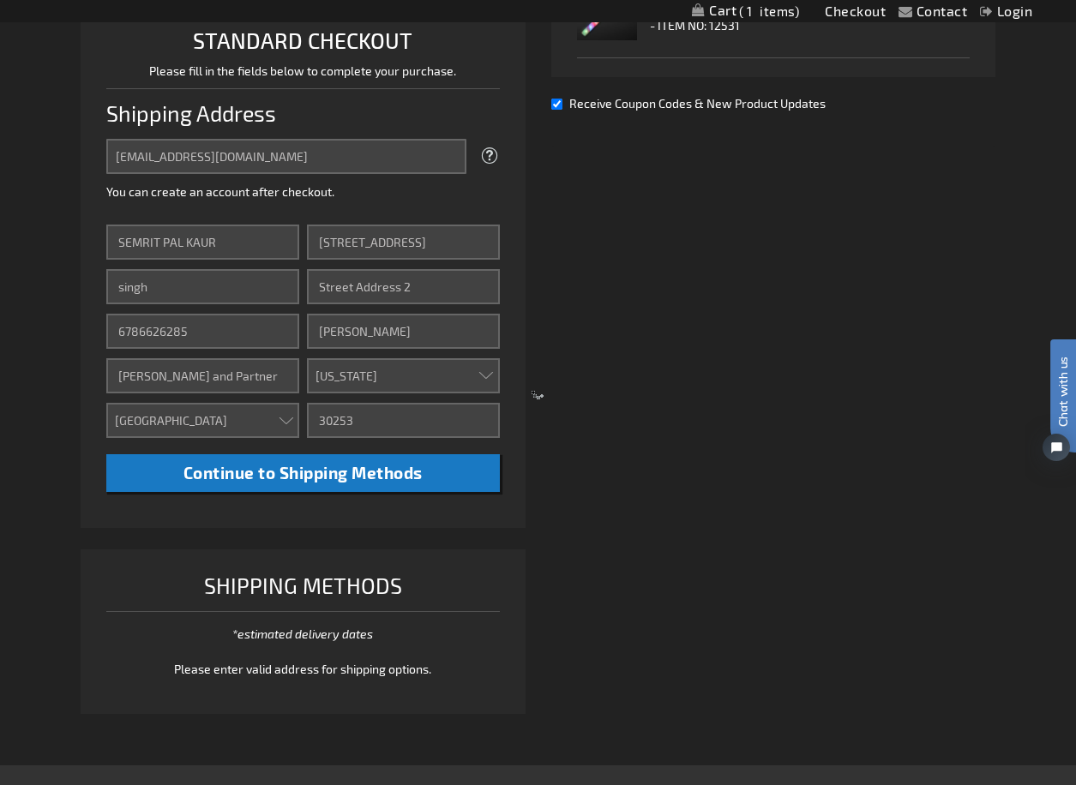
click at [282, 482] on div at bounding box center [538, 392] width 1076 height 785
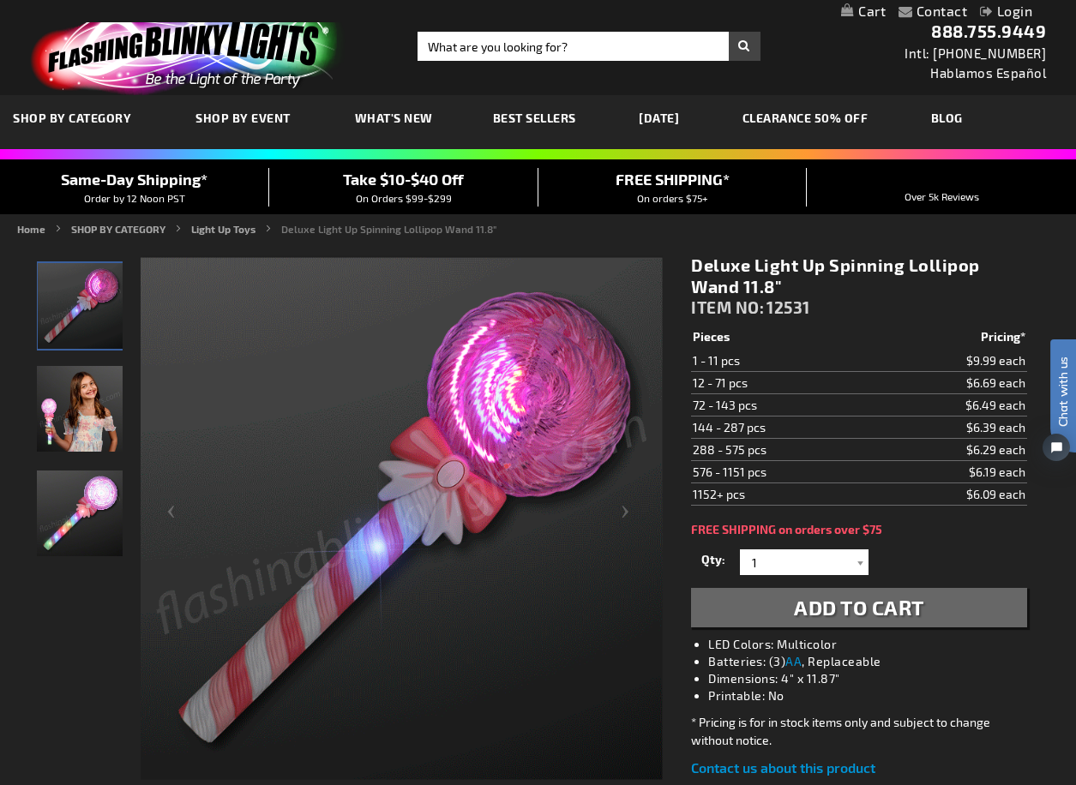
click at [866, 15] on link "My Cart" at bounding box center [863, 11] width 45 height 16
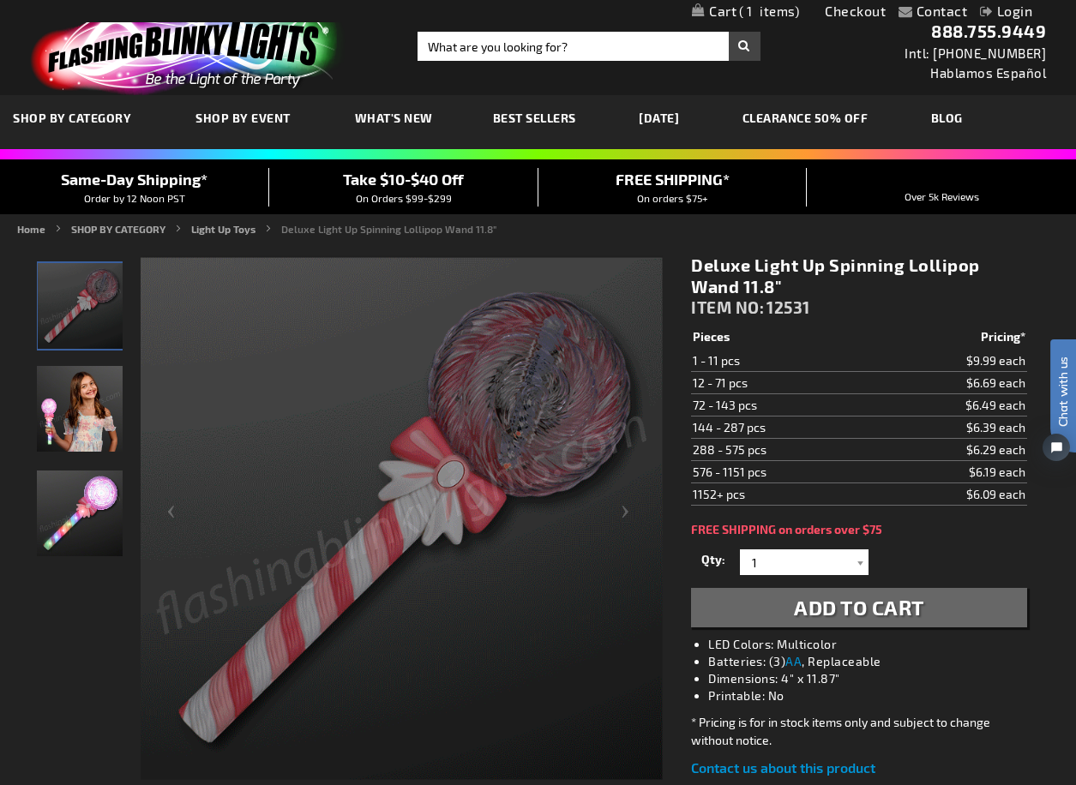
click at [692, 123] on link "[DATE]" at bounding box center [659, 117] width 66 height 57
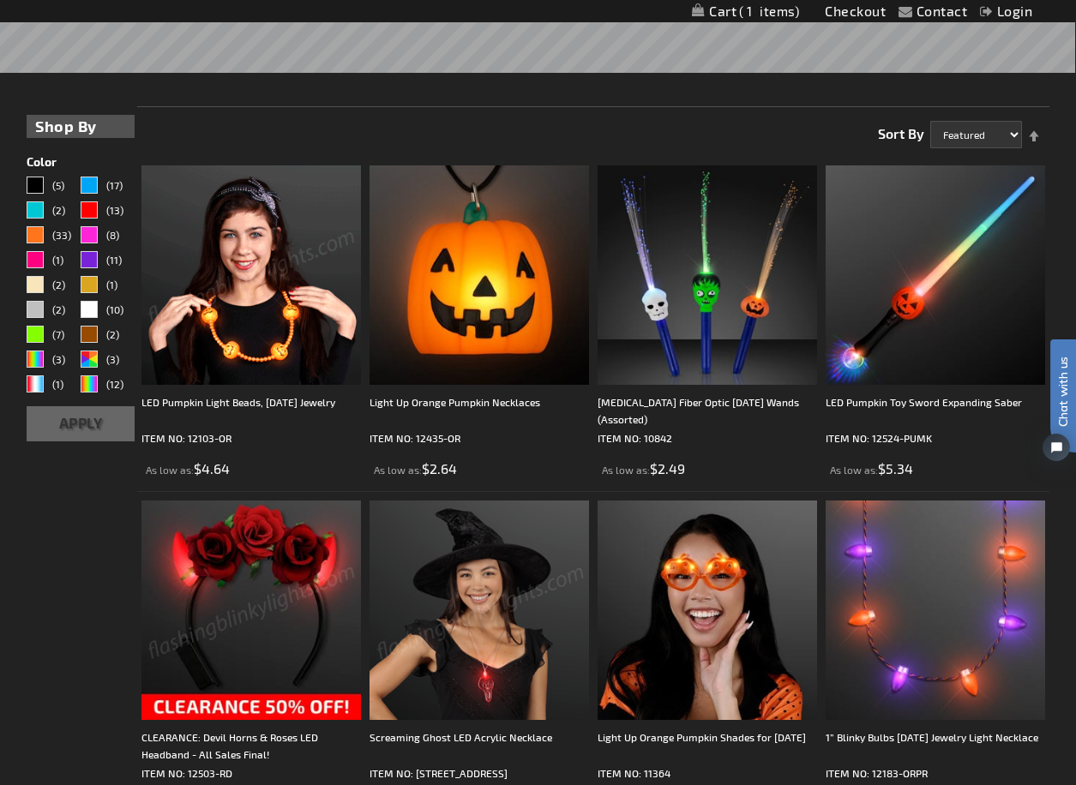
scroll to position [86, 0]
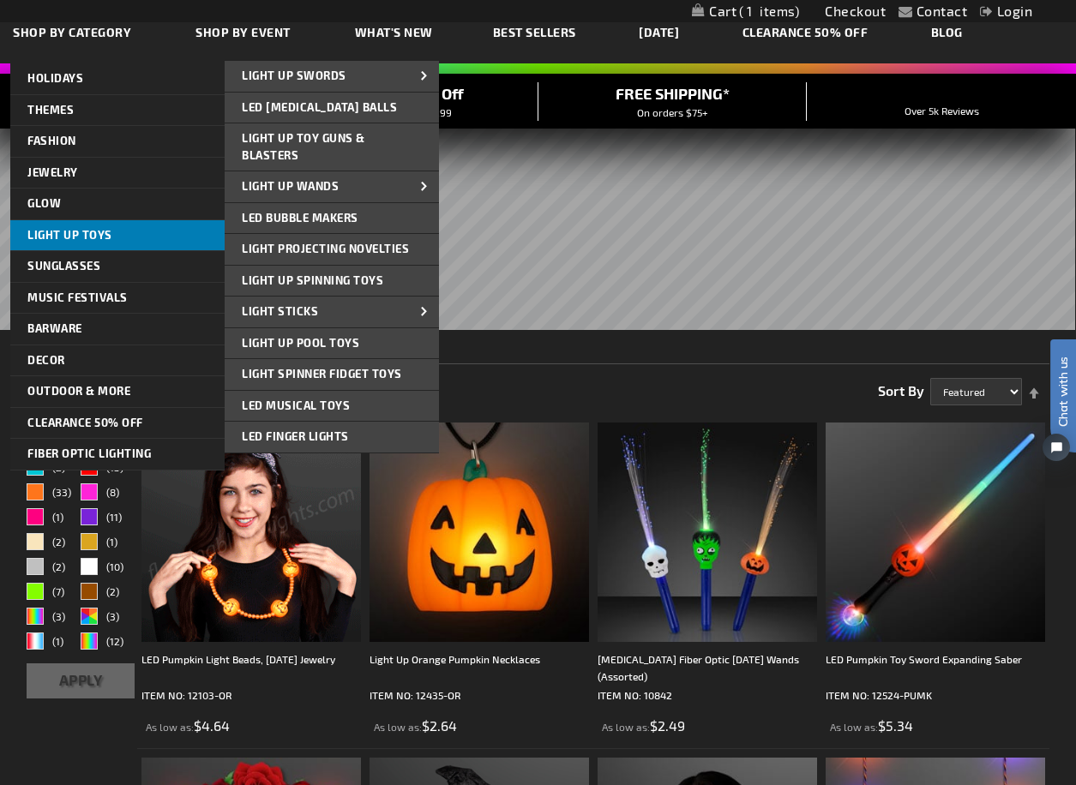
click at [55, 231] on span "Light Up Toys" at bounding box center [69, 235] width 85 height 14
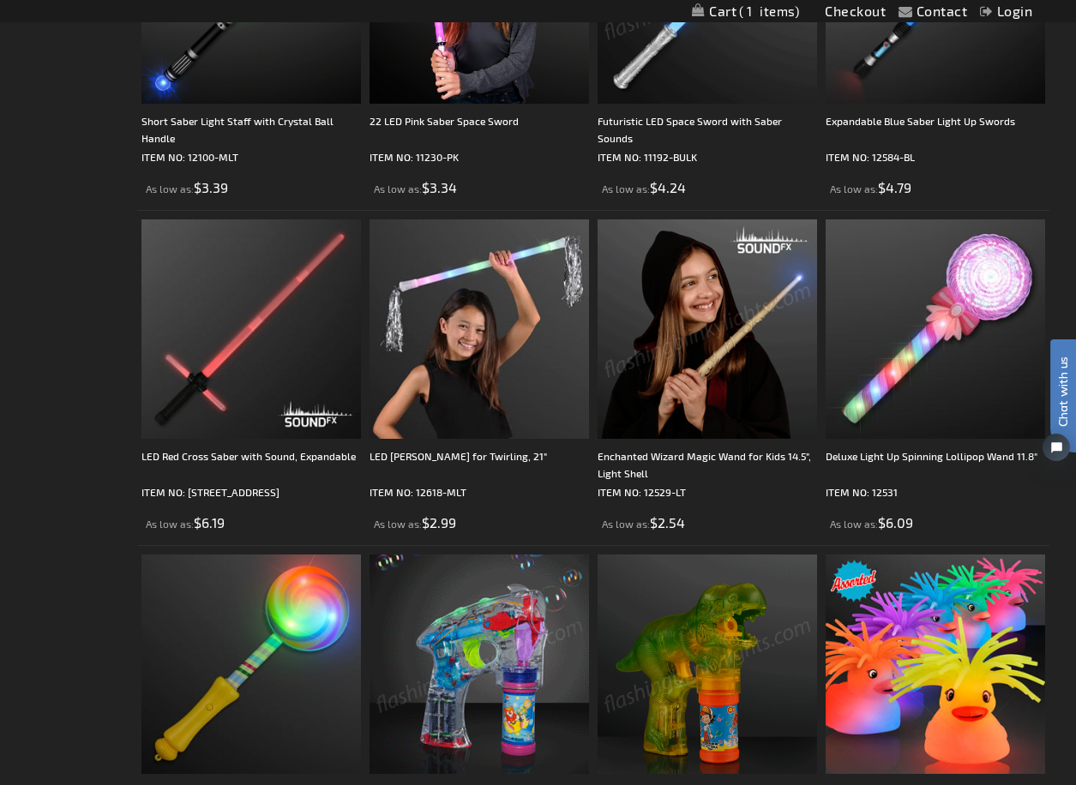
scroll to position [1714, 0]
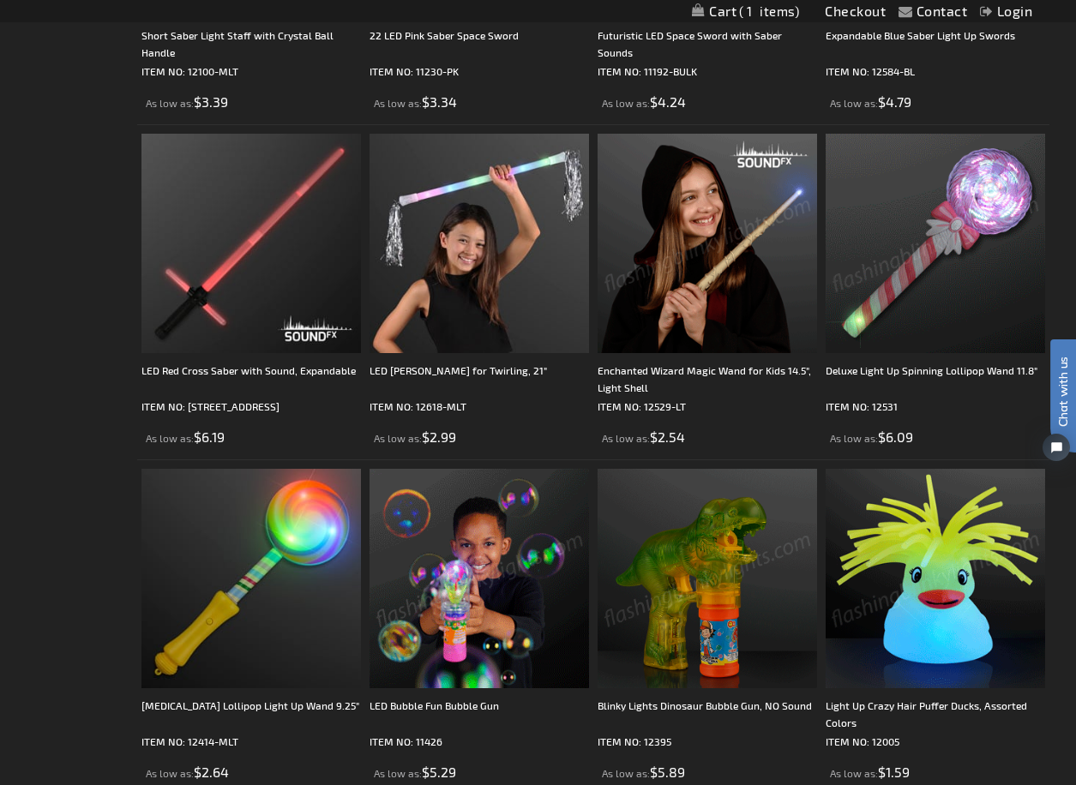
click at [845, 315] on img at bounding box center [934, 243] width 219 height 219
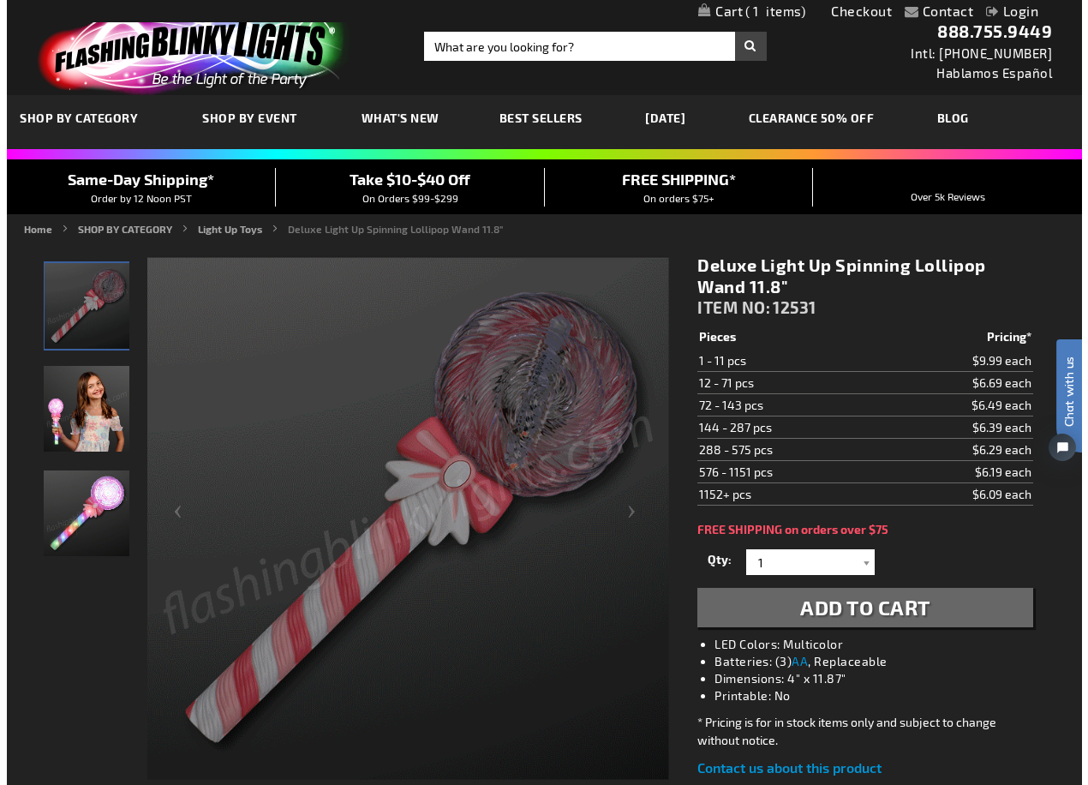
scroll to position [86, 0]
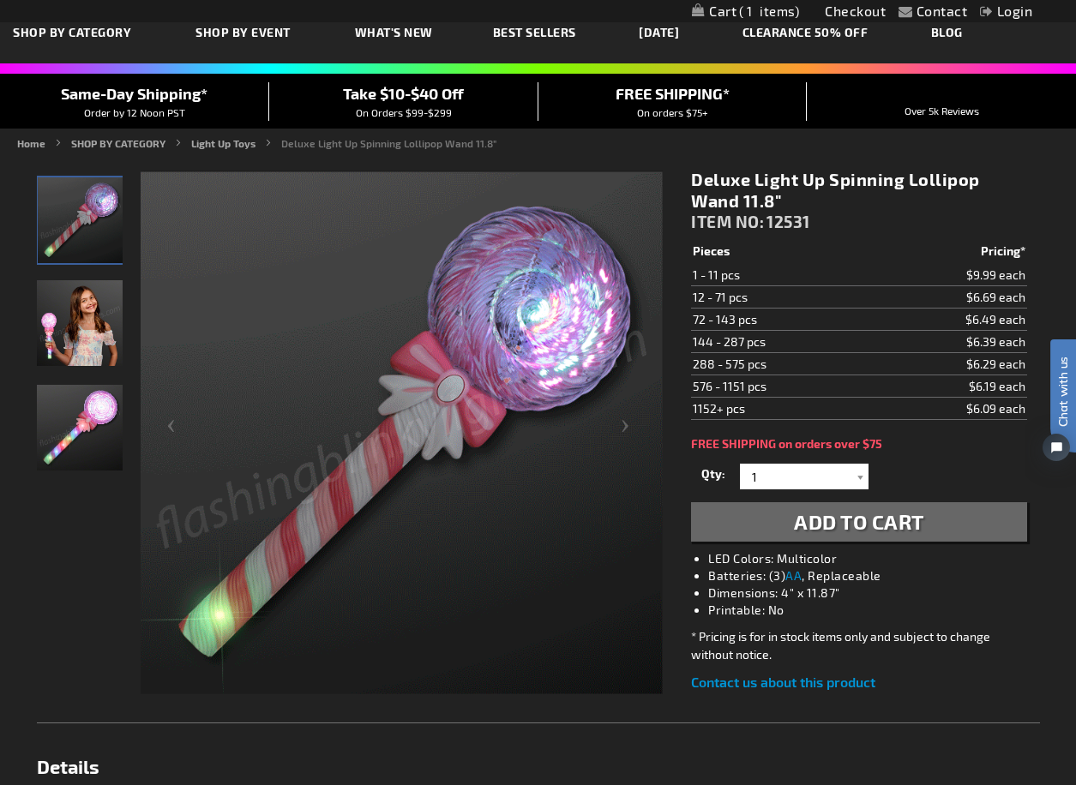
click at [838, 532] on span "Add to Cart" at bounding box center [859, 521] width 130 height 25
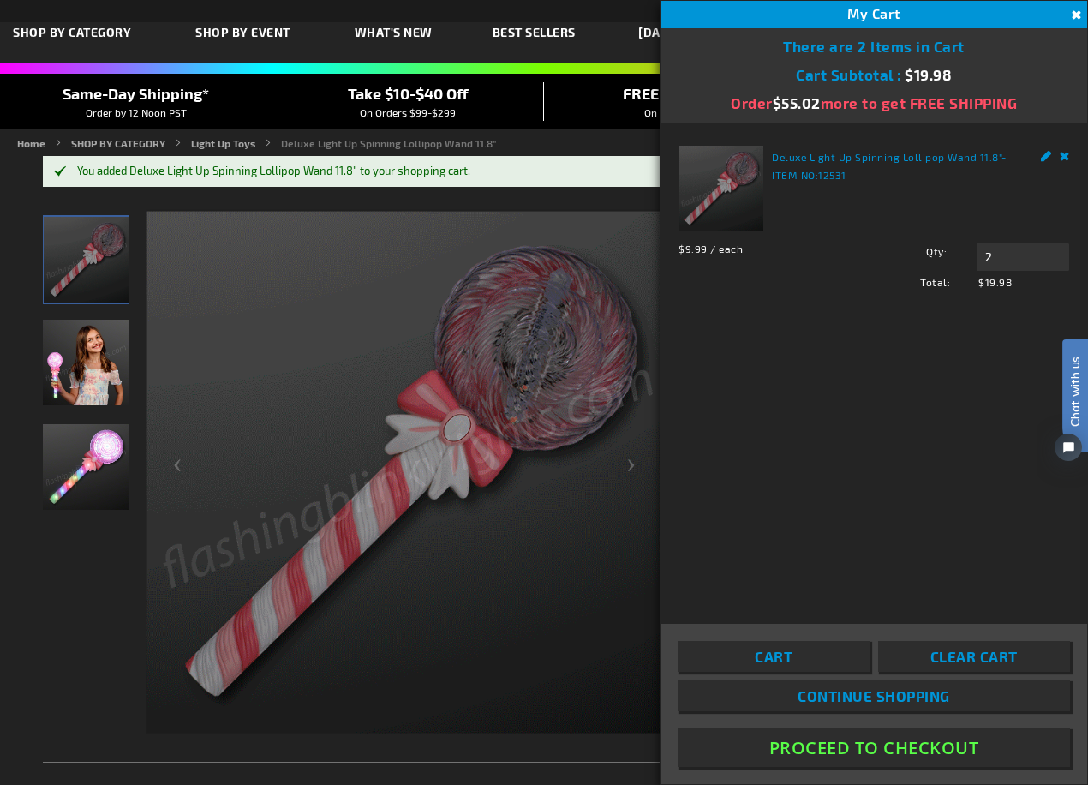
click at [1067, 144] on li "Deluxe Light Up Spinning Lollipop Wand 11.8" - ITEM NO: 12531 $9.99 / each Tota…" at bounding box center [874, 222] width 391 height 162
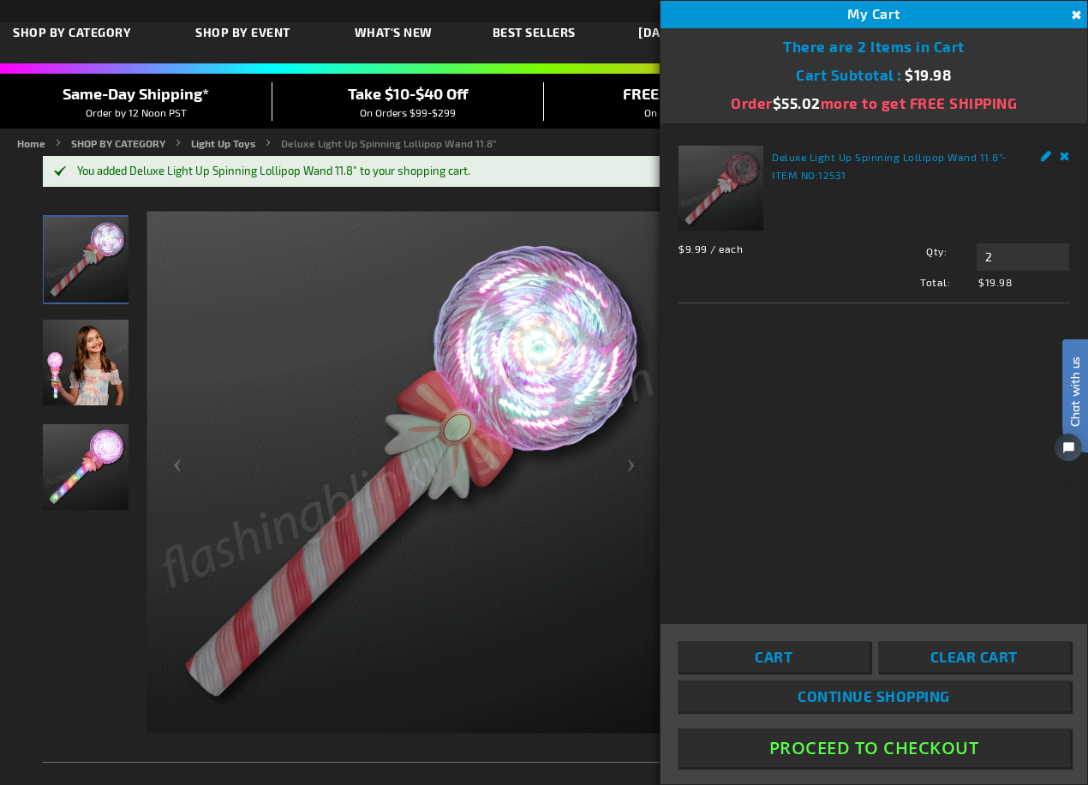
click at [932, 659] on span "Clear Cart" at bounding box center [974, 656] width 87 height 17
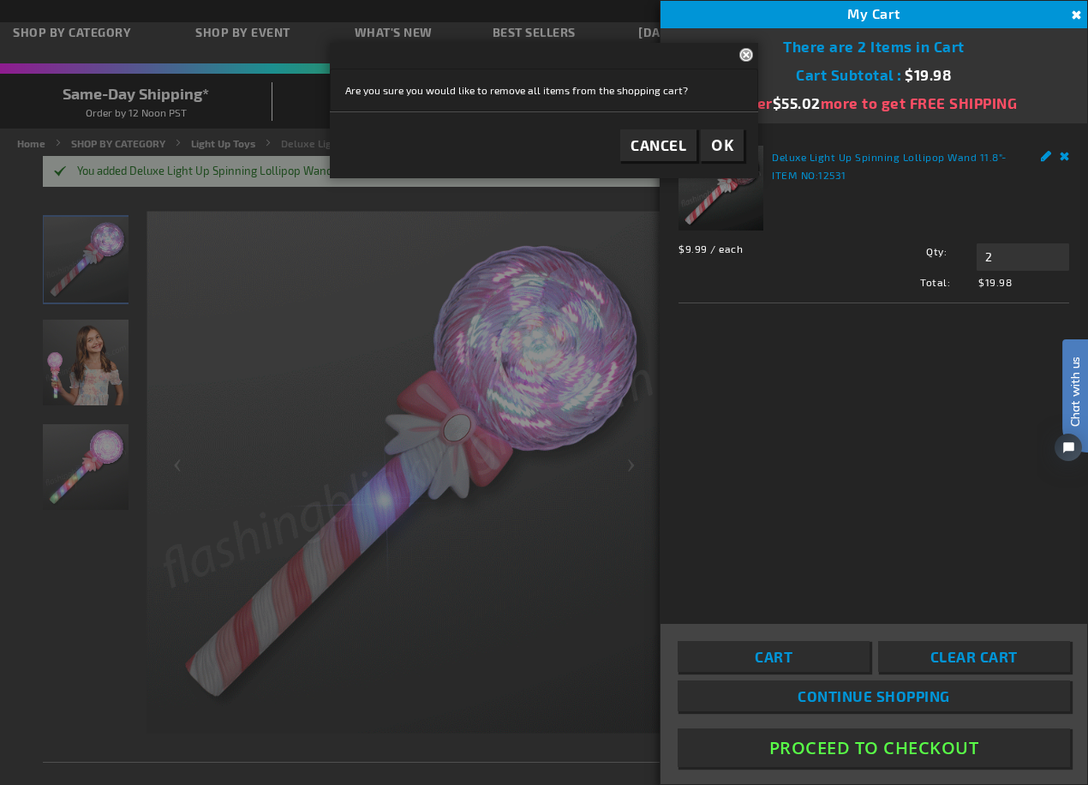
click at [731, 149] on span "OK" at bounding box center [722, 145] width 22 height 20
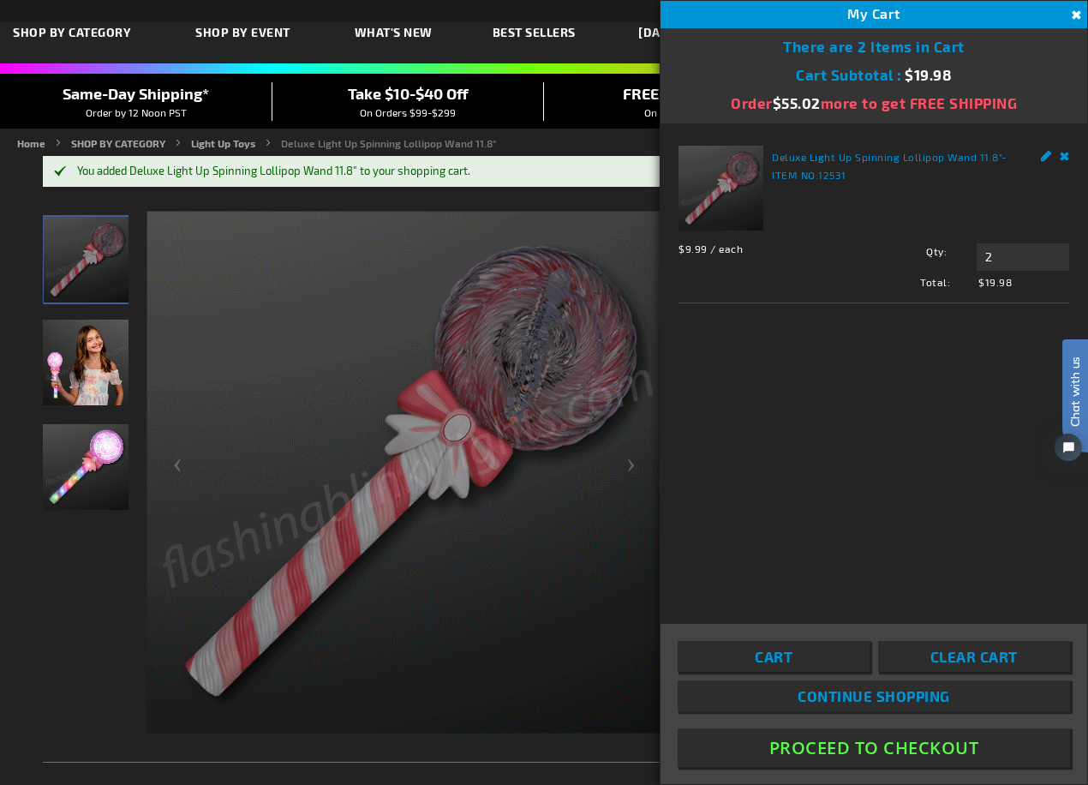
click at [961, 660] on span "Clear Cart" at bounding box center [974, 656] width 87 height 17
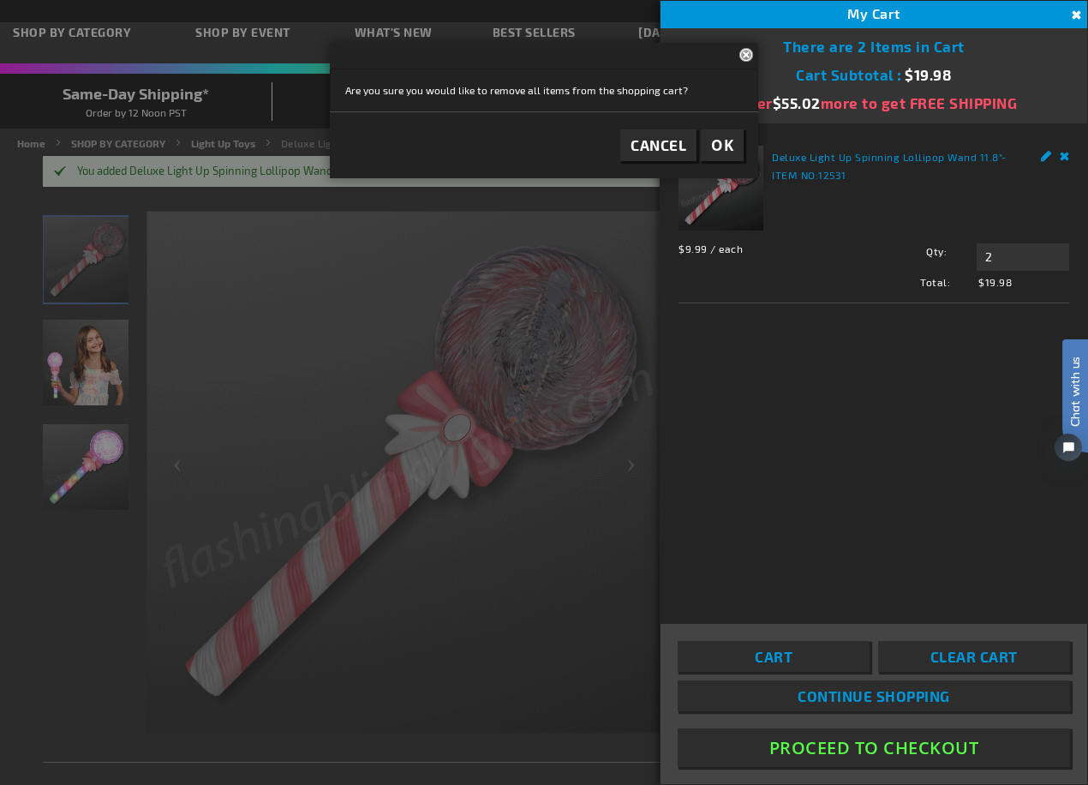
click at [724, 133] on button "OK" at bounding box center [722, 145] width 43 height 32
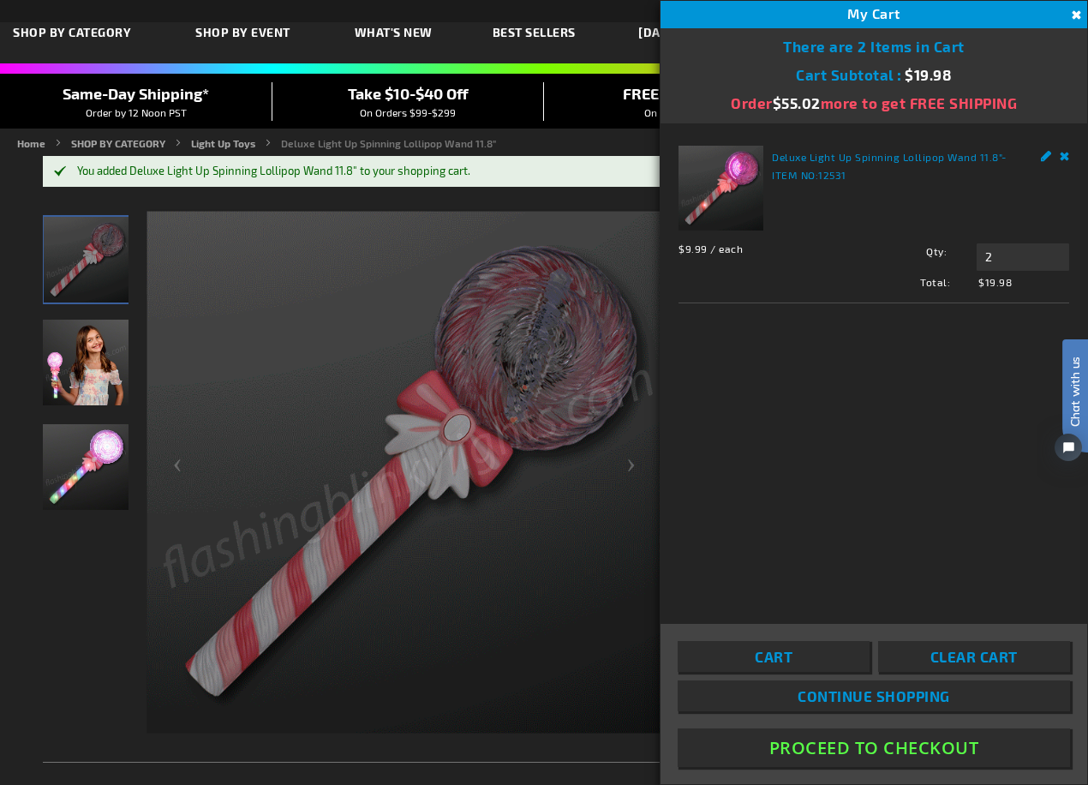
click at [1075, 14] on button "Close" at bounding box center [1074, 15] width 19 height 19
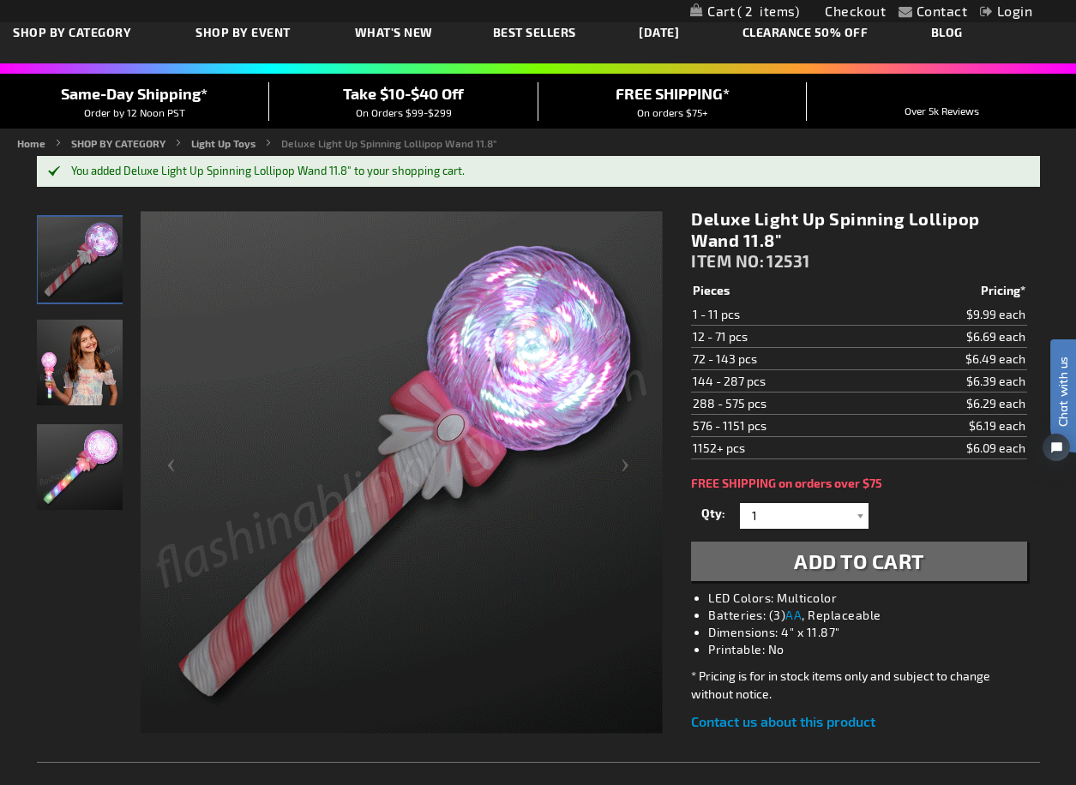
click at [752, 9] on span "2" at bounding box center [768, 10] width 62 height 15
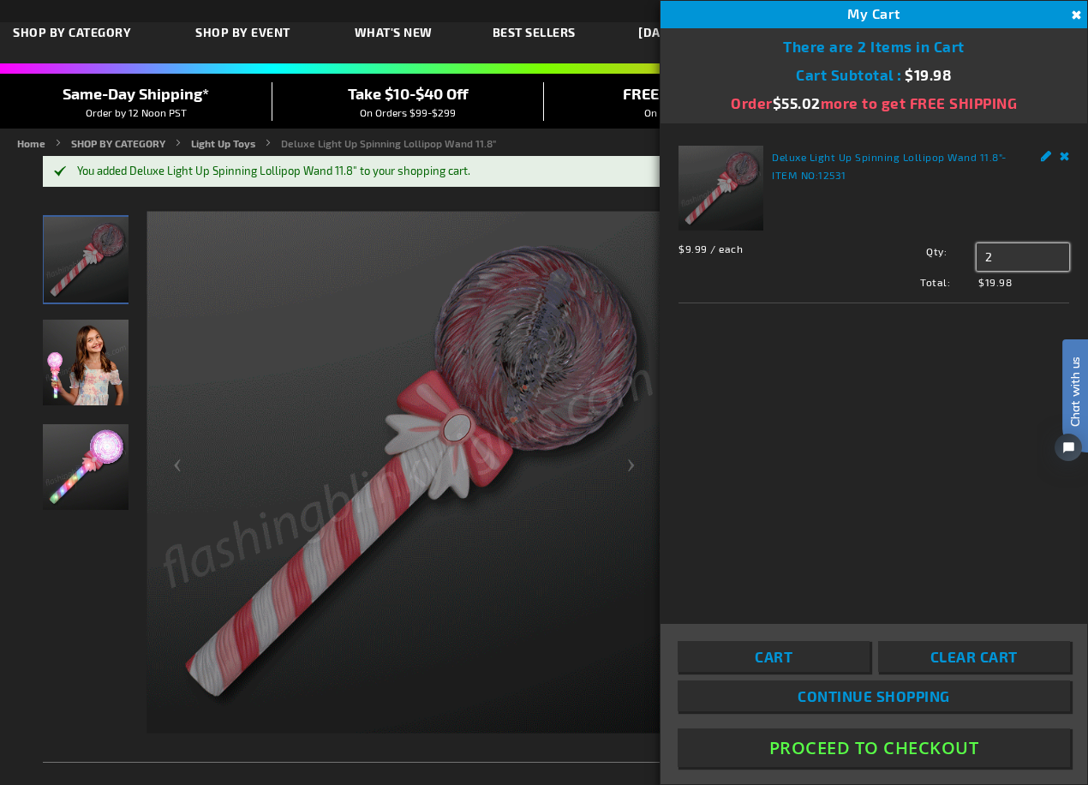
click at [1002, 247] on input "2" at bounding box center [1023, 256] width 93 height 27
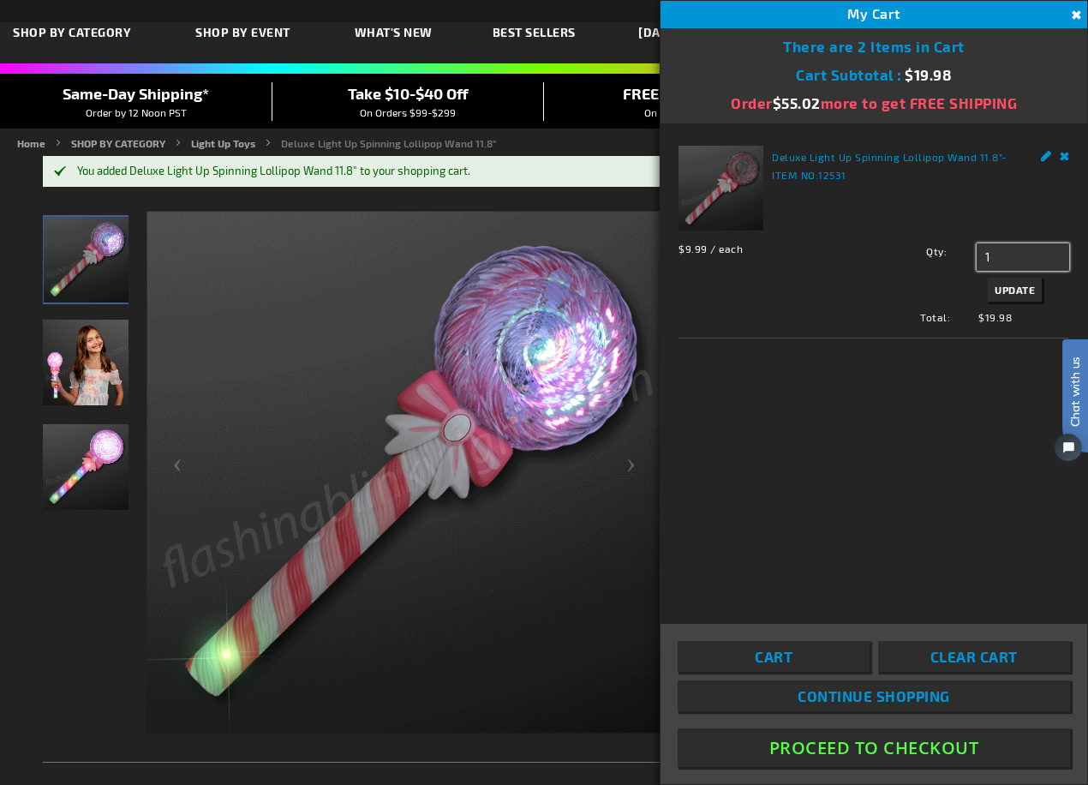
type input "1"
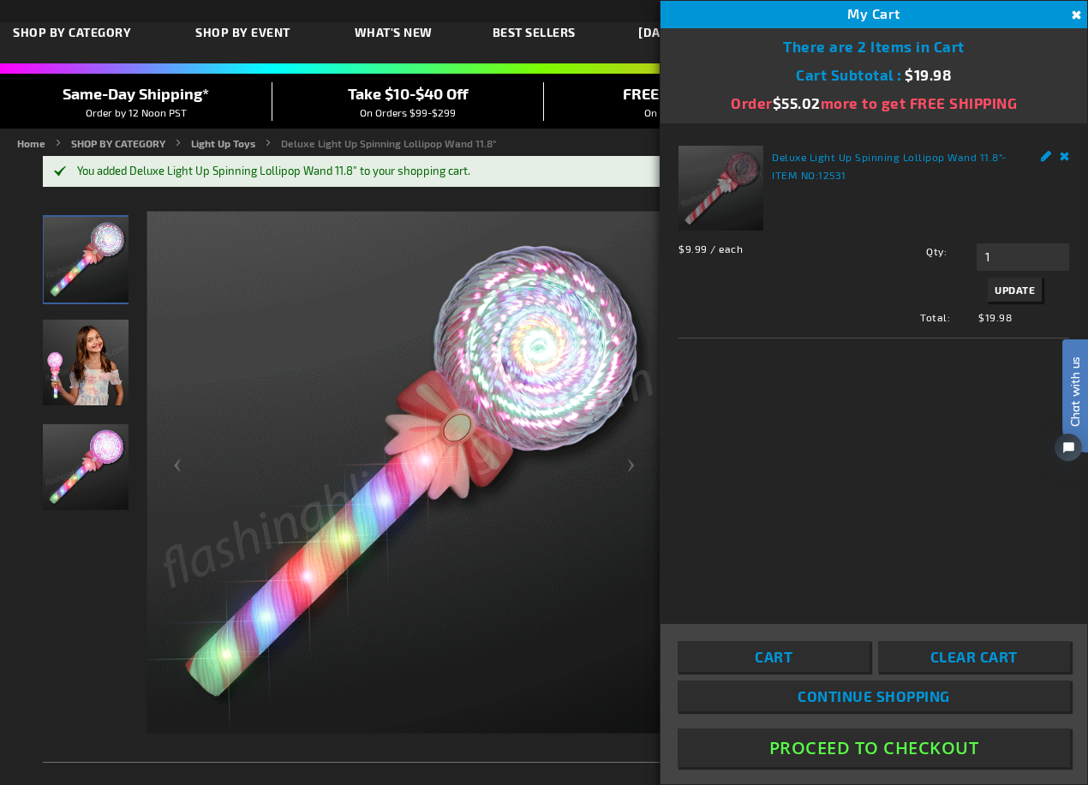
click at [988, 350] on div "Deluxe Light Up Spinning Lollipop Wand 11.8" - ITEM NO: 12531 $9.99 / each Tota…" at bounding box center [874, 373] width 427 height 500
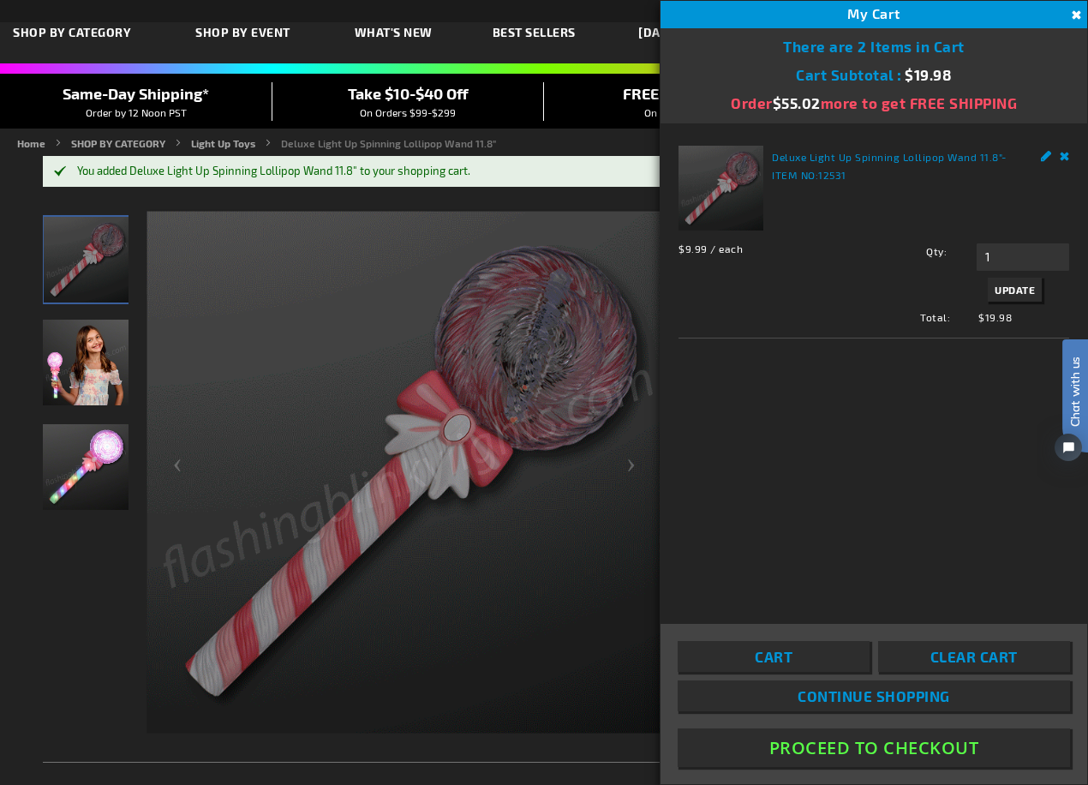
click at [980, 534] on div "Deluxe Light Up Spinning Lollipop Wand 11.8" - ITEM NO: 12531 $9.99 / each Tota…" at bounding box center [874, 373] width 427 height 500
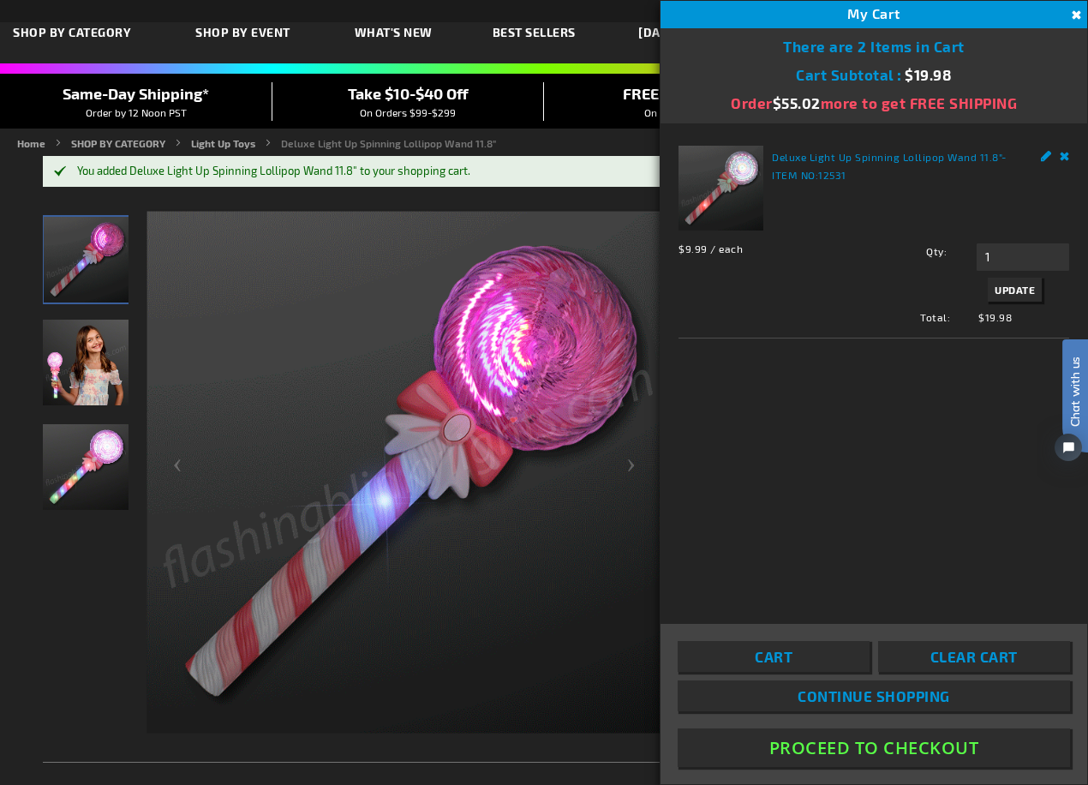
click at [1062, 153] on link "Remove" at bounding box center [1065, 155] width 10 height 18
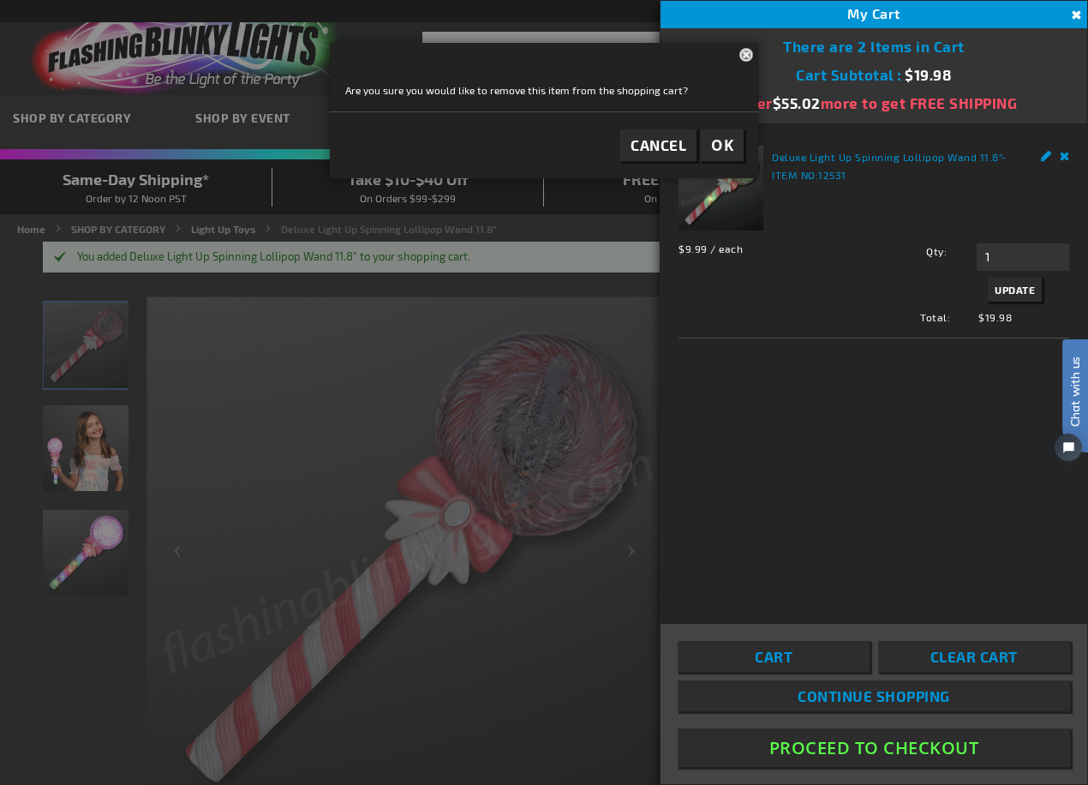
click at [722, 140] on span "OK" at bounding box center [722, 145] width 22 height 20
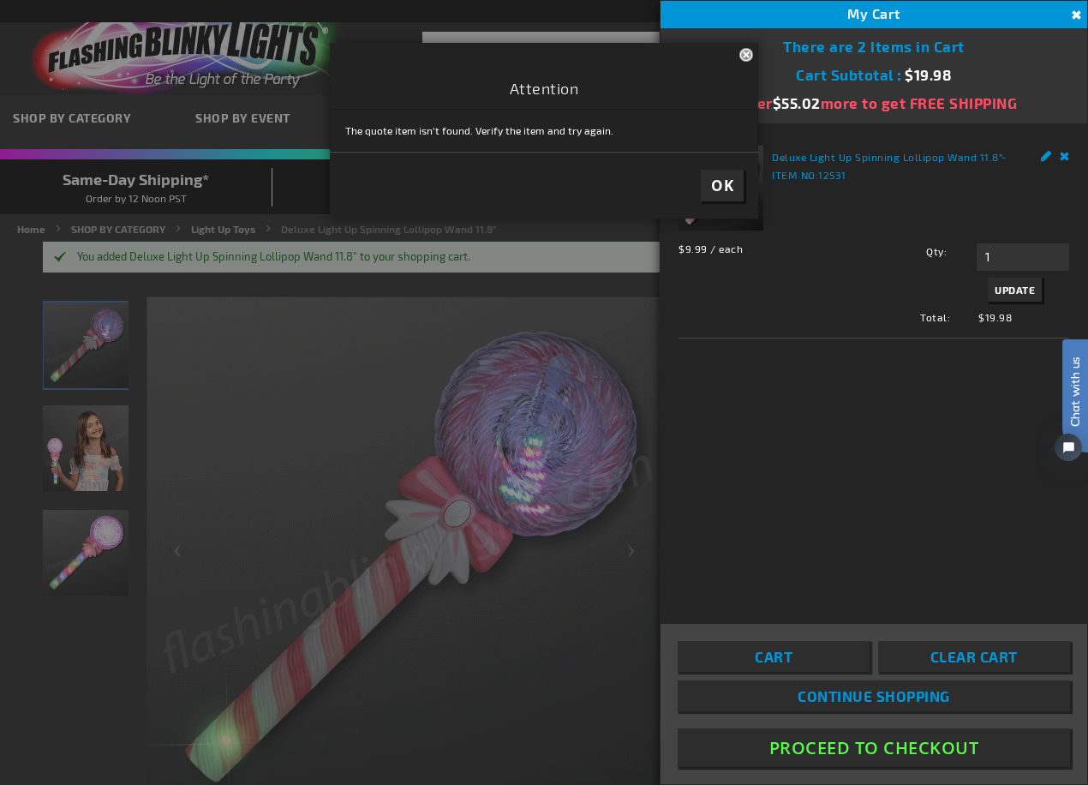
click at [1018, 340] on div "Deluxe Light Up Spinning Lollipop Wand 11.8" - ITEM NO: 12531 $9.99 / each Tota…" at bounding box center [874, 373] width 427 height 500
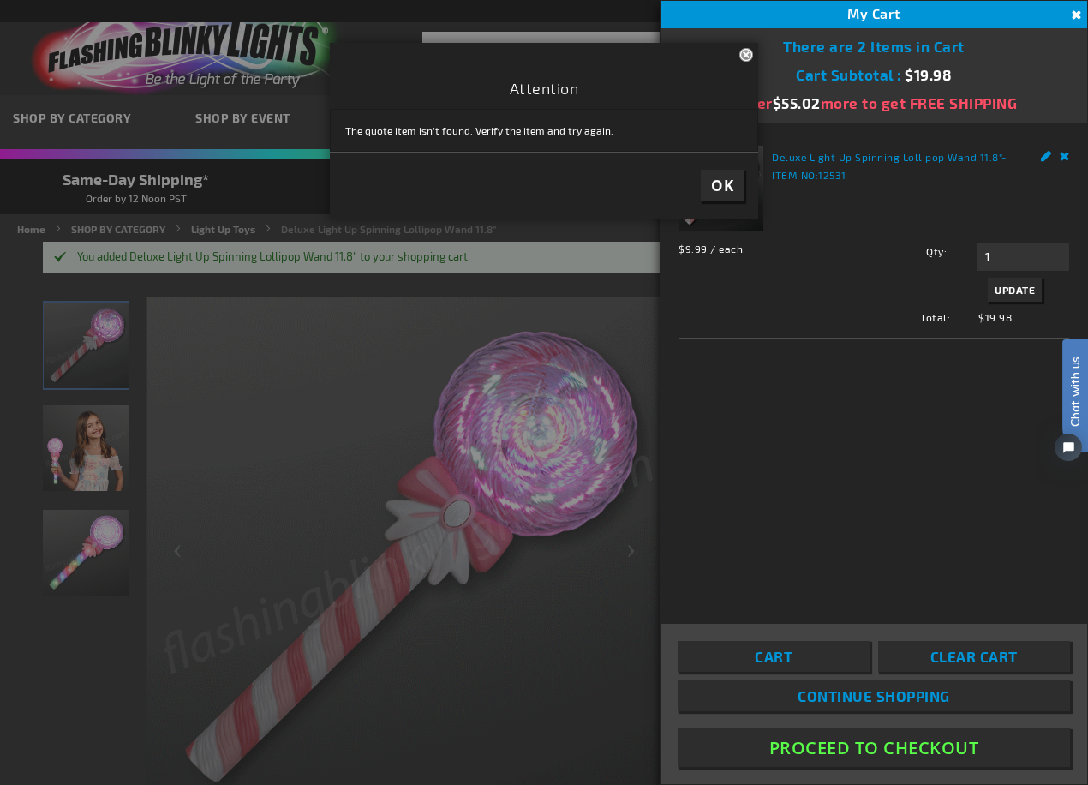
click at [740, 183] on button "OK" at bounding box center [722, 186] width 43 height 32
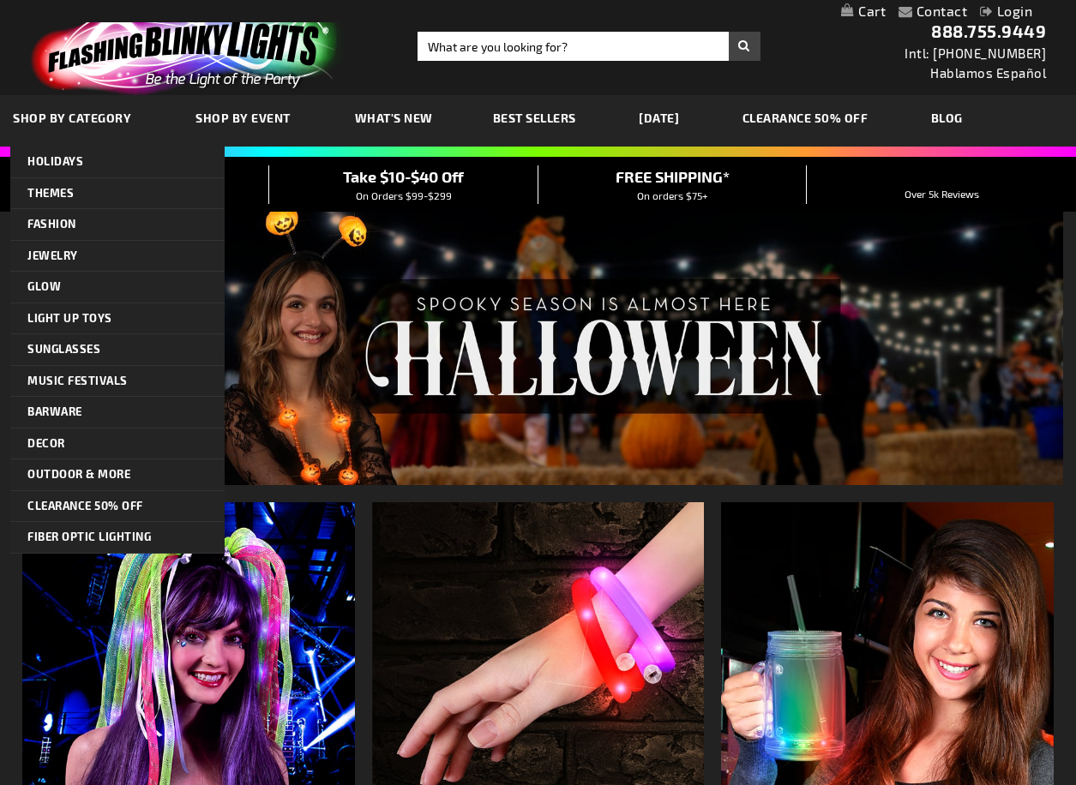
drag, startPoint x: 0, startPoint y: 0, endPoint x: 70, endPoint y: 111, distance: 131.7
click at [70, 111] on span "SHOP BY CATEGORY" at bounding box center [72, 118] width 118 height 15
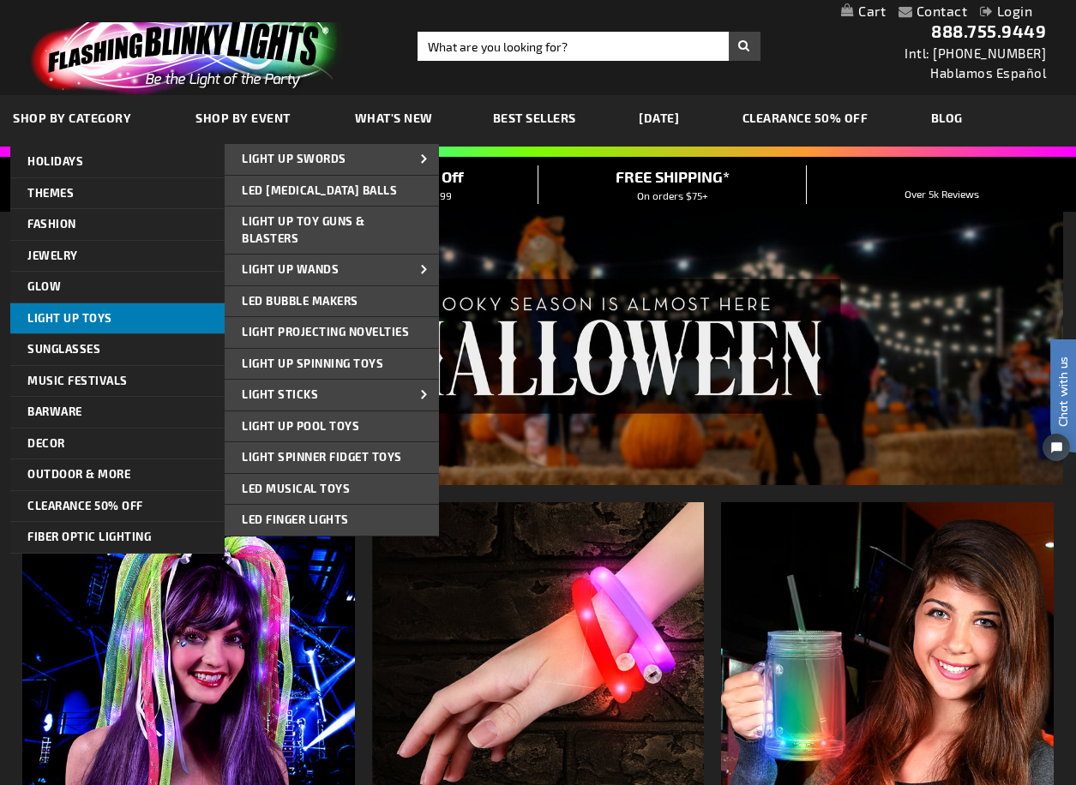
click at [72, 311] on span "Light Up Toys" at bounding box center [69, 318] width 85 height 14
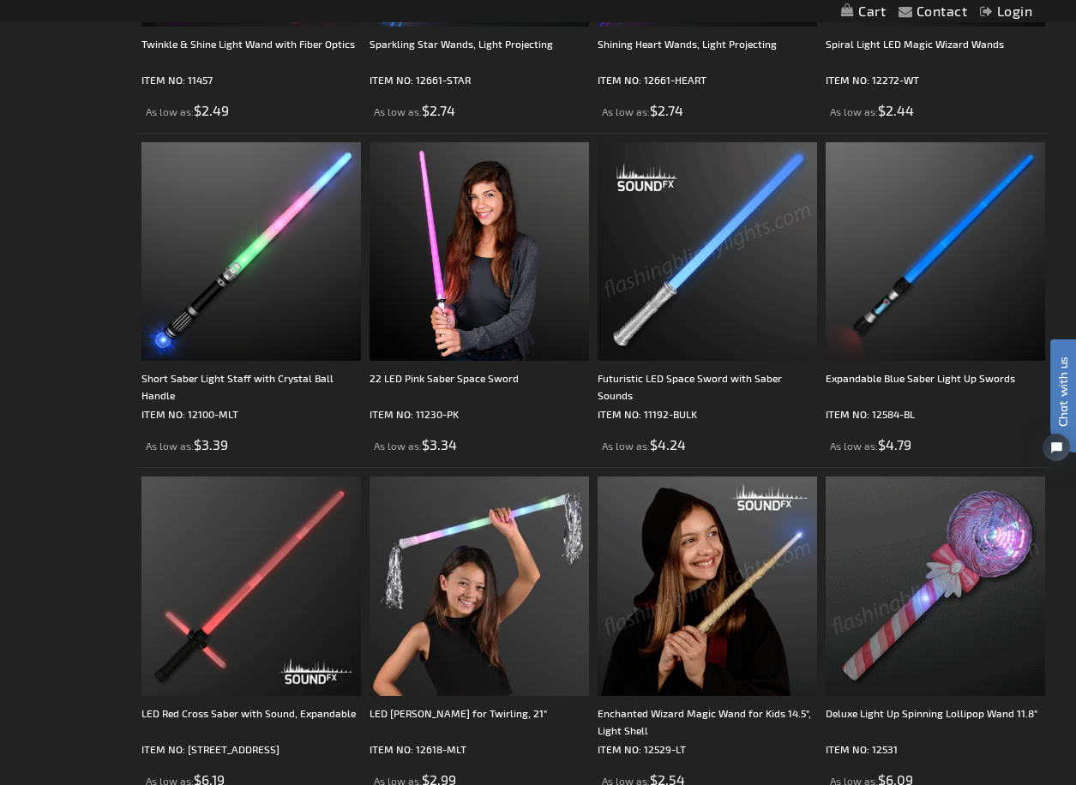
click at [934, 561] on img at bounding box center [934, 585] width 219 height 219
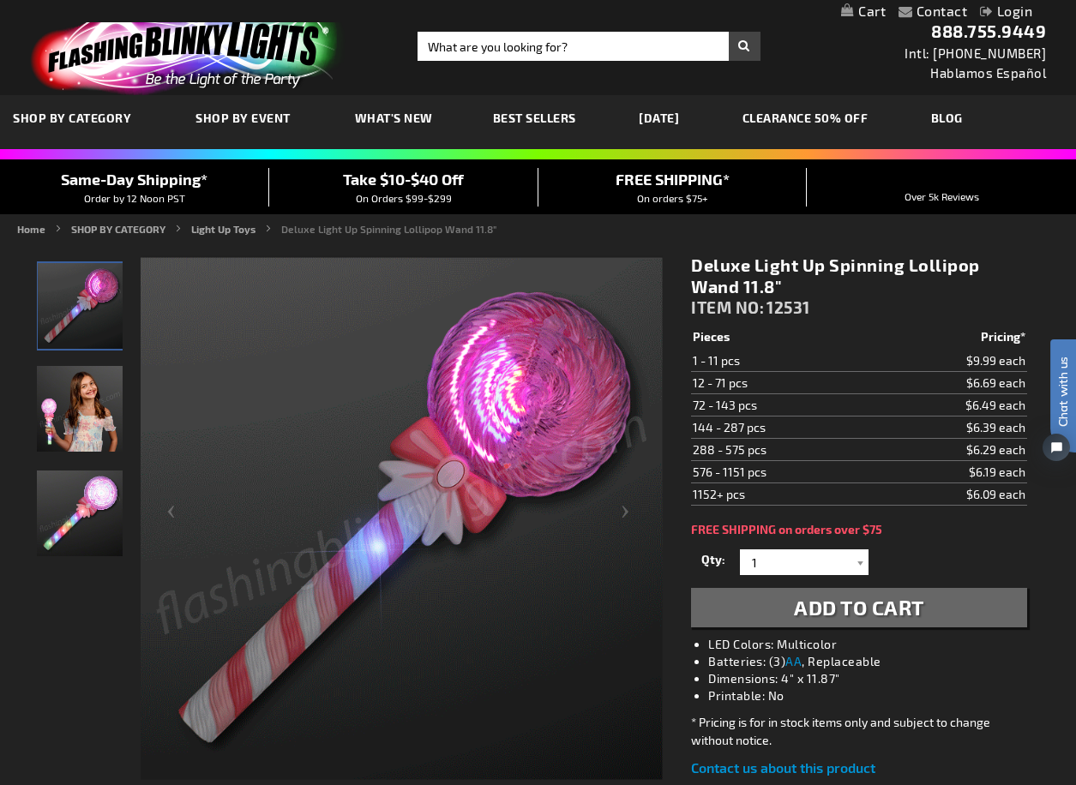
click at [875, 599] on span "Add to Cart" at bounding box center [859, 607] width 130 height 25
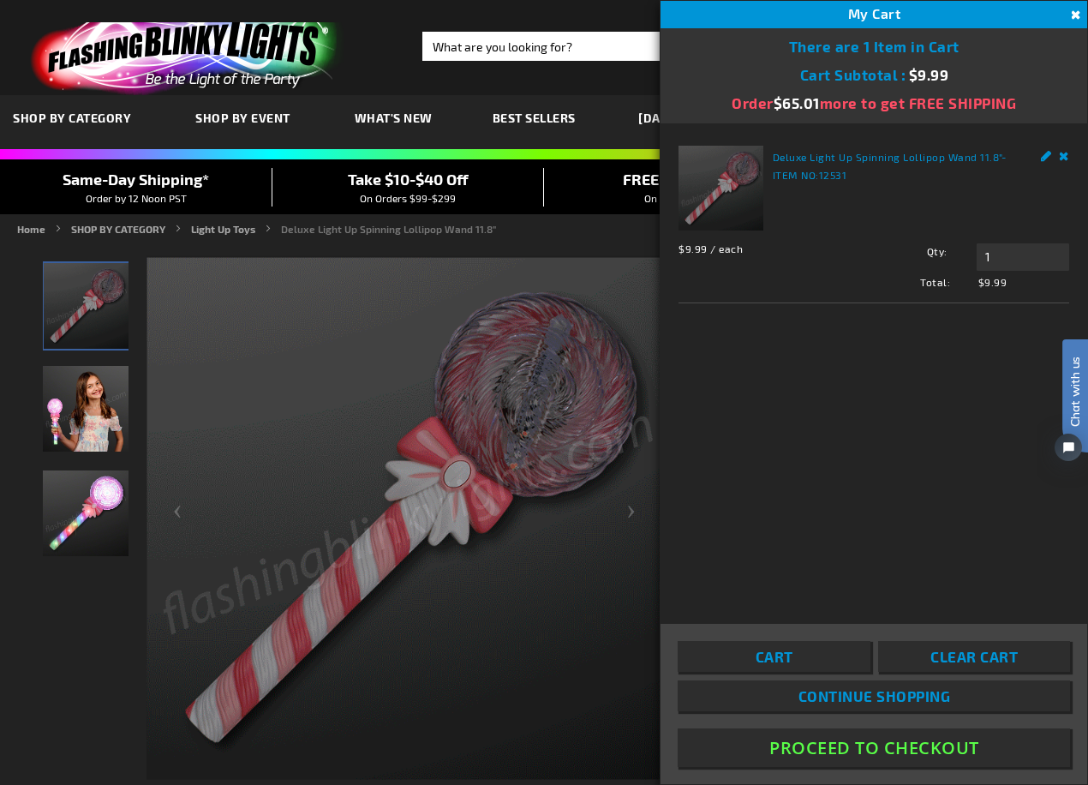
click at [819, 748] on button "Proceed To Checkout" at bounding box center [874, 747] width 393 height 39
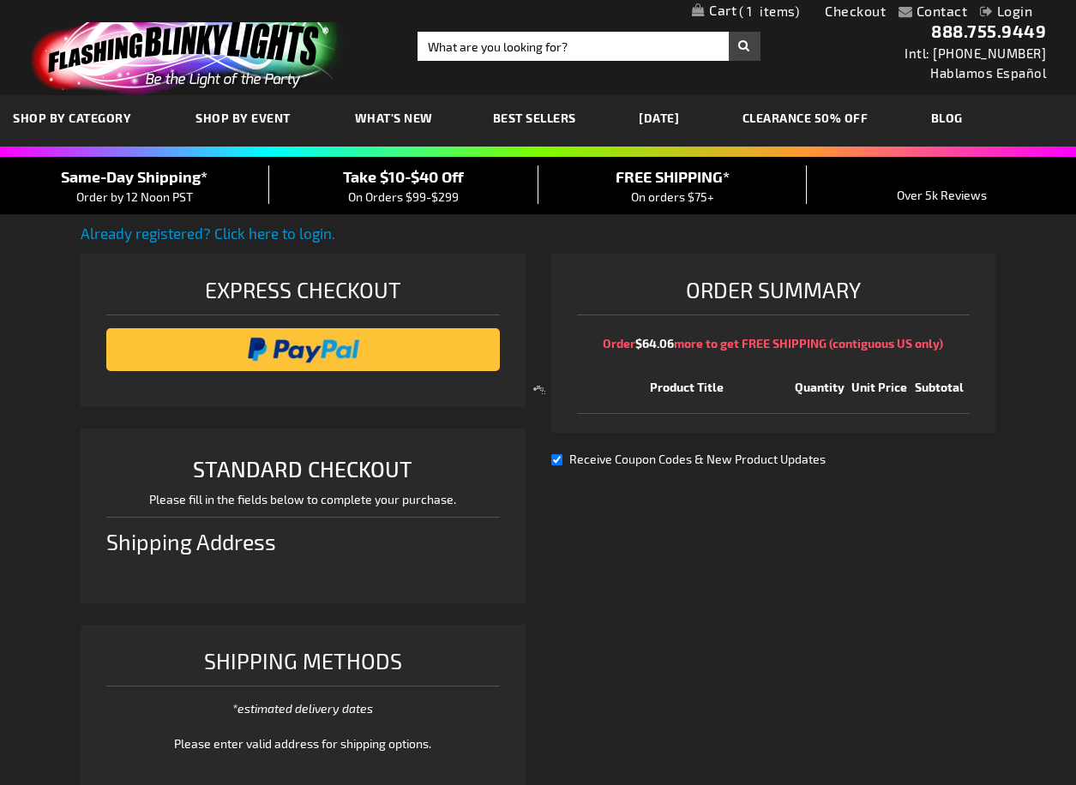
select select "US"
select select "19"
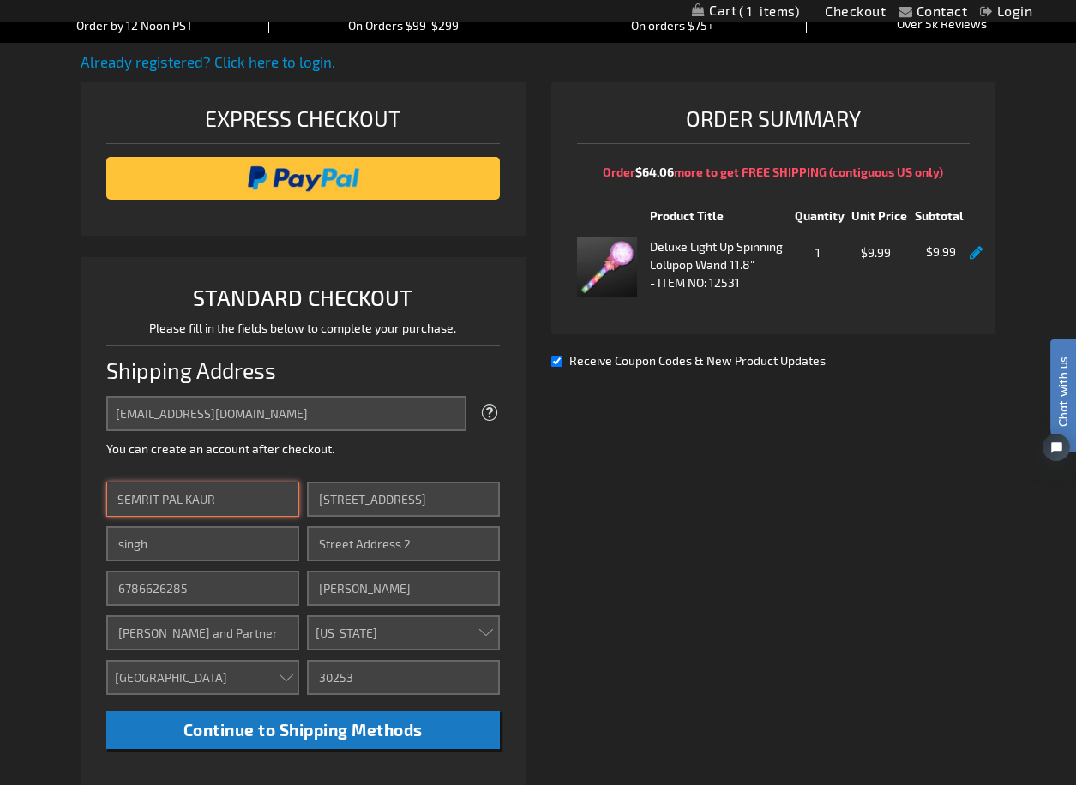
click at [228, 497] on input "SEMRIT PAL KAUR" at bounding box center [202, 499] width 193 height 35
drag, startPoint x: 452, startPoint y: 491, endPoint x: 51, endPoint y: 464, distance: 402.0
click at [51, 464] on div "Contact Compare Products Checkout Login Skip to Content My Cart 1 1 items My Ca…" at bounding box center [538, 641] width 1076 height 1625
type input "1071 ROWANSHYRE CIRCLE"
click at [205, 565] on div "First Name SEMRIT PAL KAUR Last Name singh Phone Number 6786626285 Company Roed…" at bounding box center [202, 594] width 193 height 224
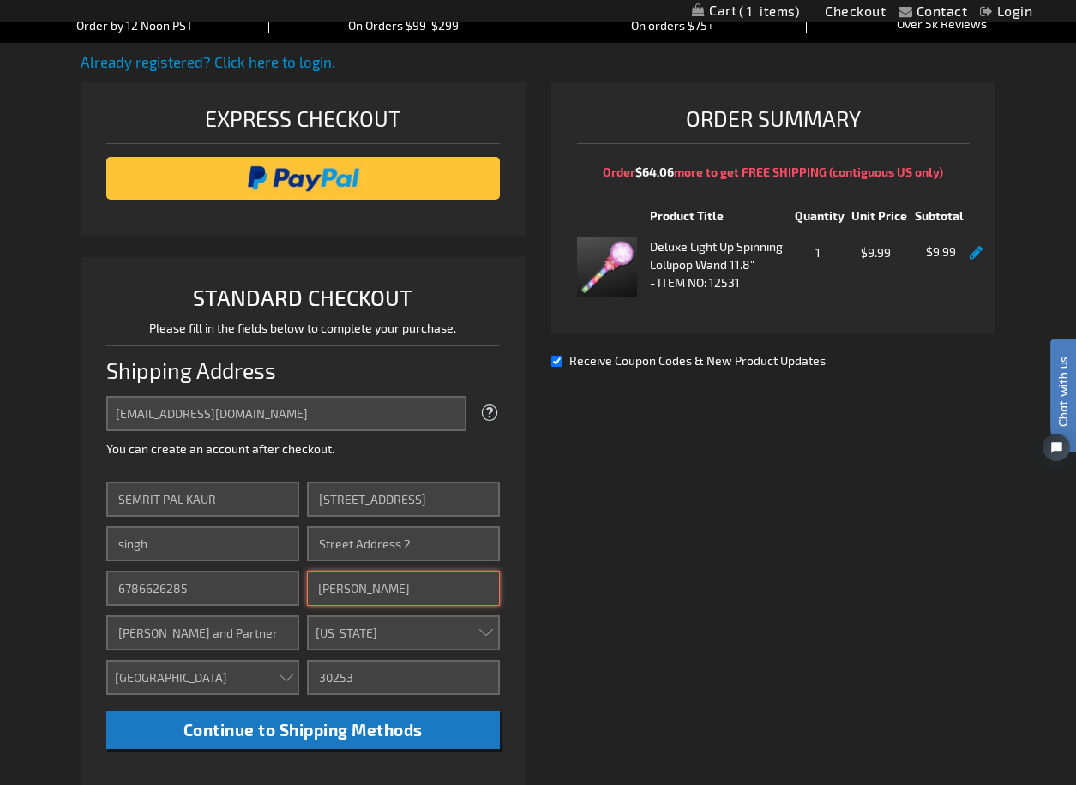
click at [321, 594] on input "McDonough" at bounding box center [403, 588] width 193 height 35
drag, startPoint x: 385, startPoint y: 587, endPoint x: 159, endPoint y: 587, distance: 225.4
click at [159, 587] on div "First Name SEMRIT PAL KAUR Last Name singh Phone Number 6786626285 Company Roed…" at bounding box center [302, 616] width 393 height 268
type input "MCDONOUGH"
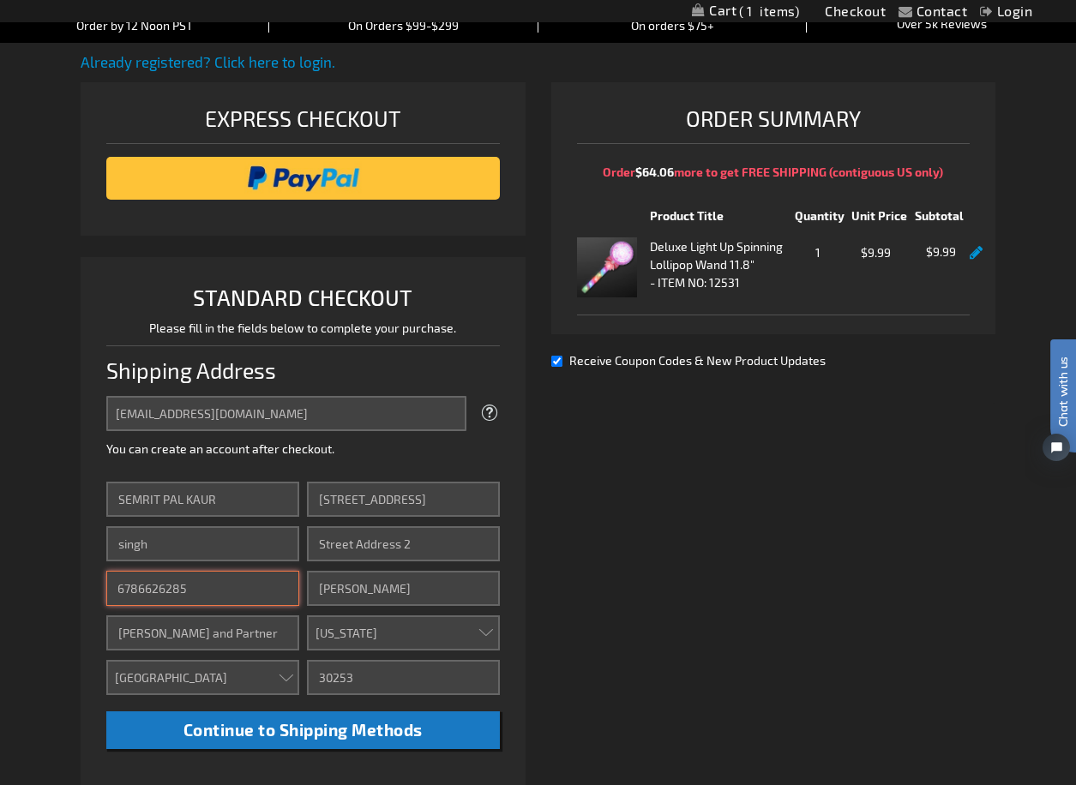
click at [237, 592] on input "6786626285" at bounding box center [202, 588] width 193 height 35
click at [536, 668] on div "Express Checkout STANDARD CHECKOUT Please fill in the fields below to complete …" at bounding box center [309, 526] width 457 height 889
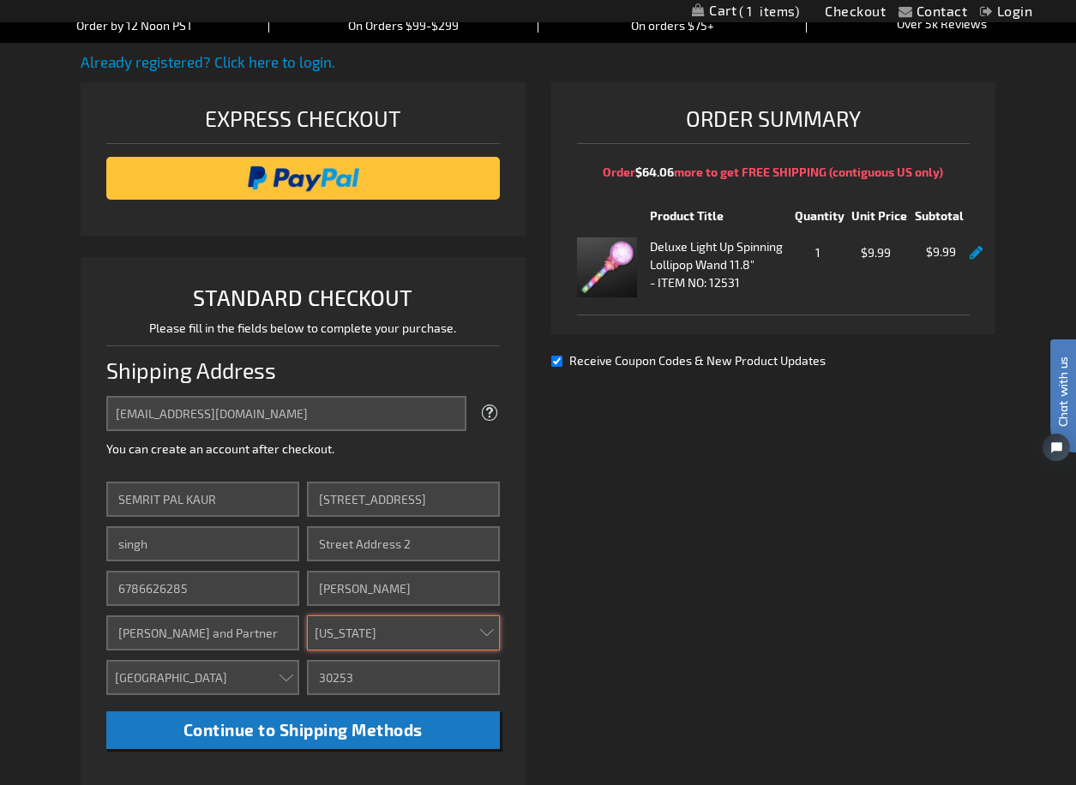
click at [490, 639] on select "Please select a region, state or province. Alabama Alaska Arizona Arkansas Cali…" at bounding box center [403, 632] width 193 height 35
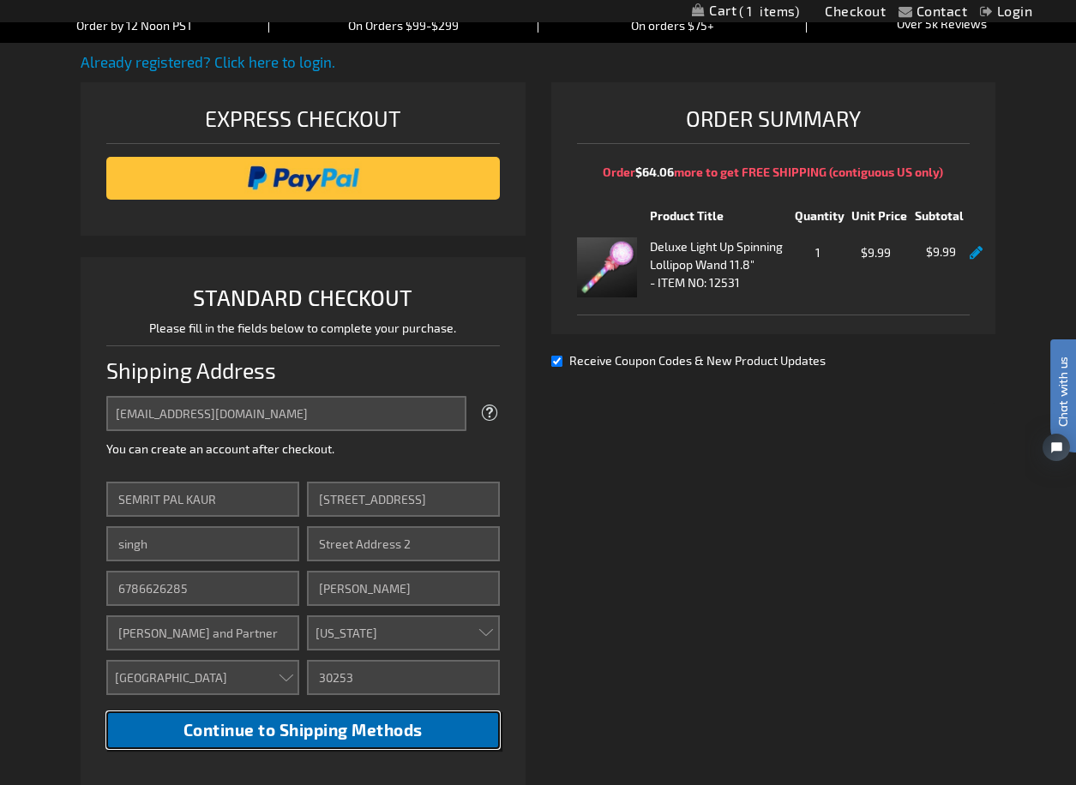
click at [407, 718] on button "Continue to Shipping Methods" at bounding box center [302, 730] width 393 height 39
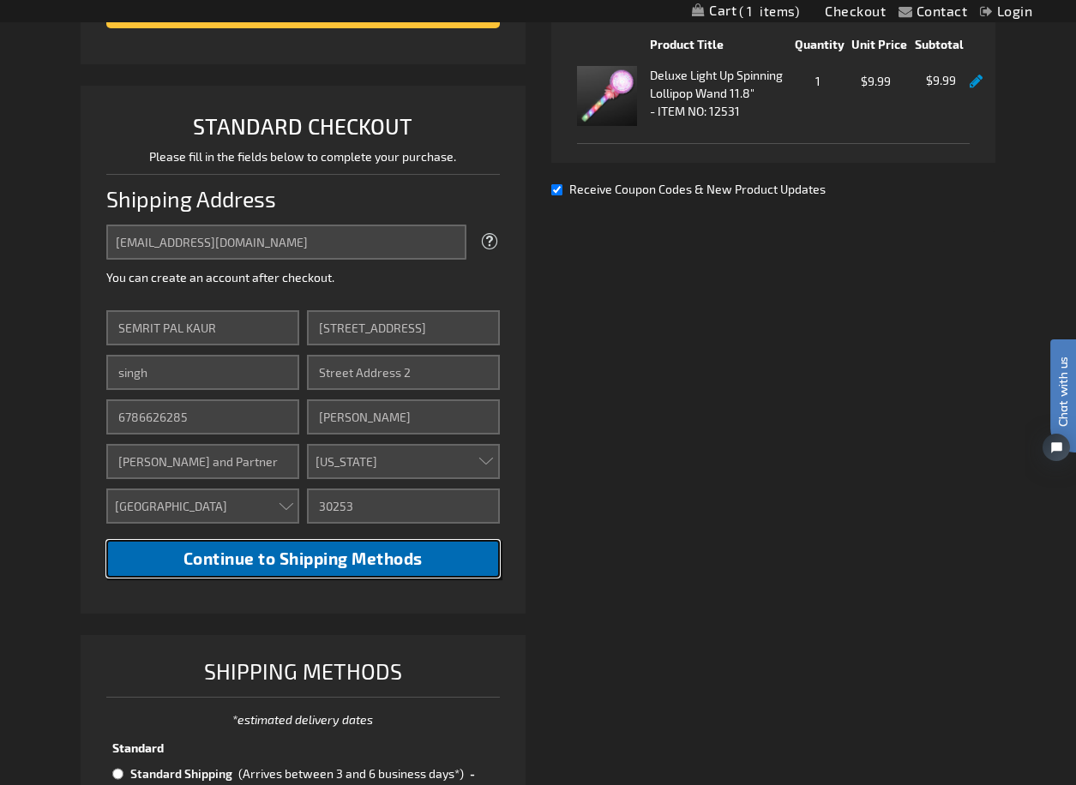
click at [306, 557] on span "Continue to Shipping Methods" at bounding box center [302, 558] width 239 height 20
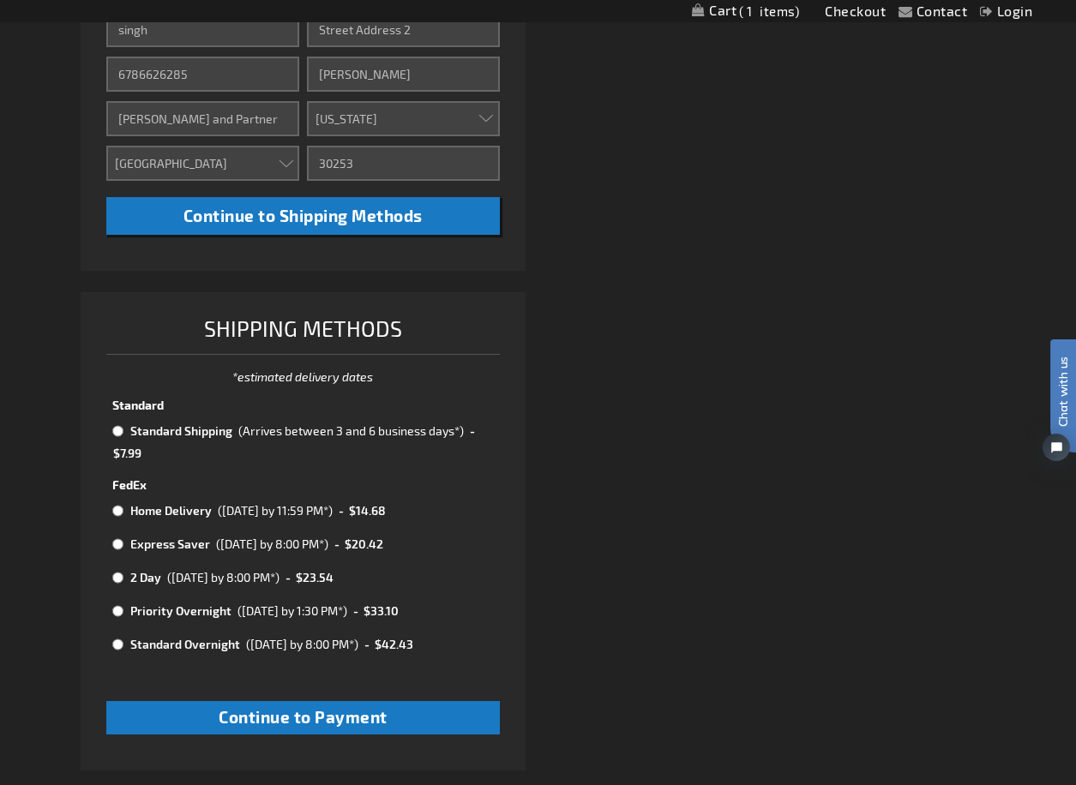
click at [123, 425] on input "radio" at bounding box center [117, 431] width 11 height 14
radio input "true"
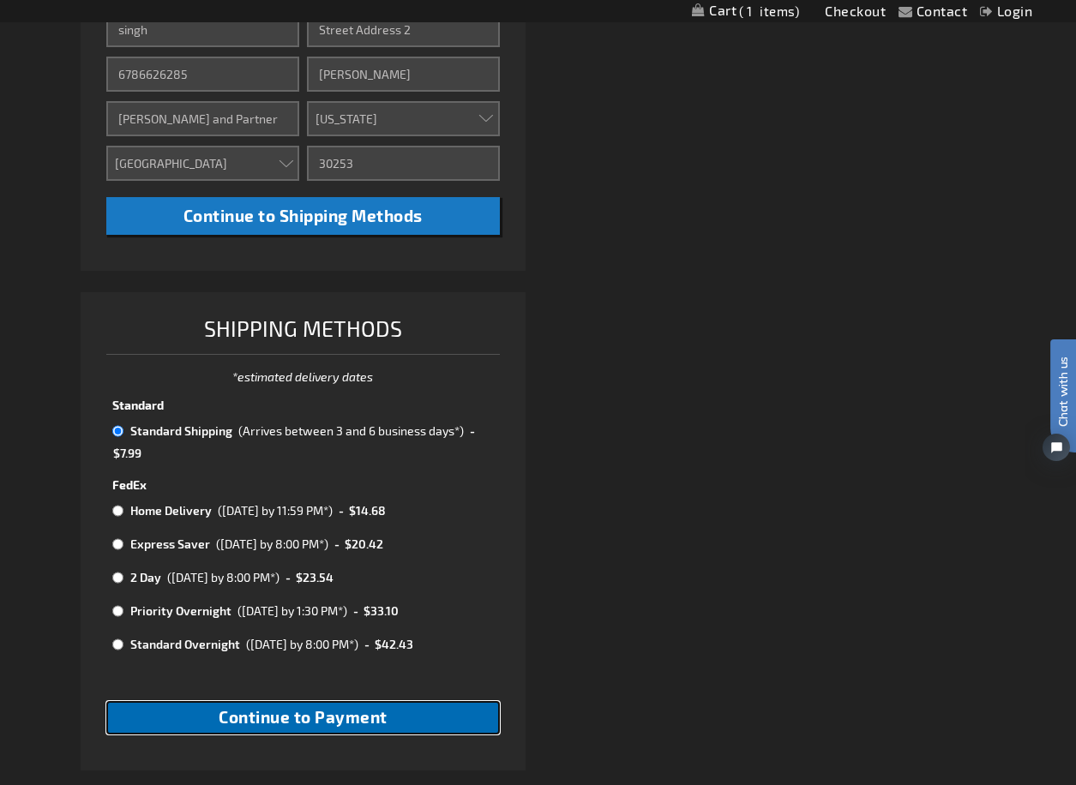
click at [241, 710] on span "Continue to Payment" at bounding box center [303, 717] width 169 height 20
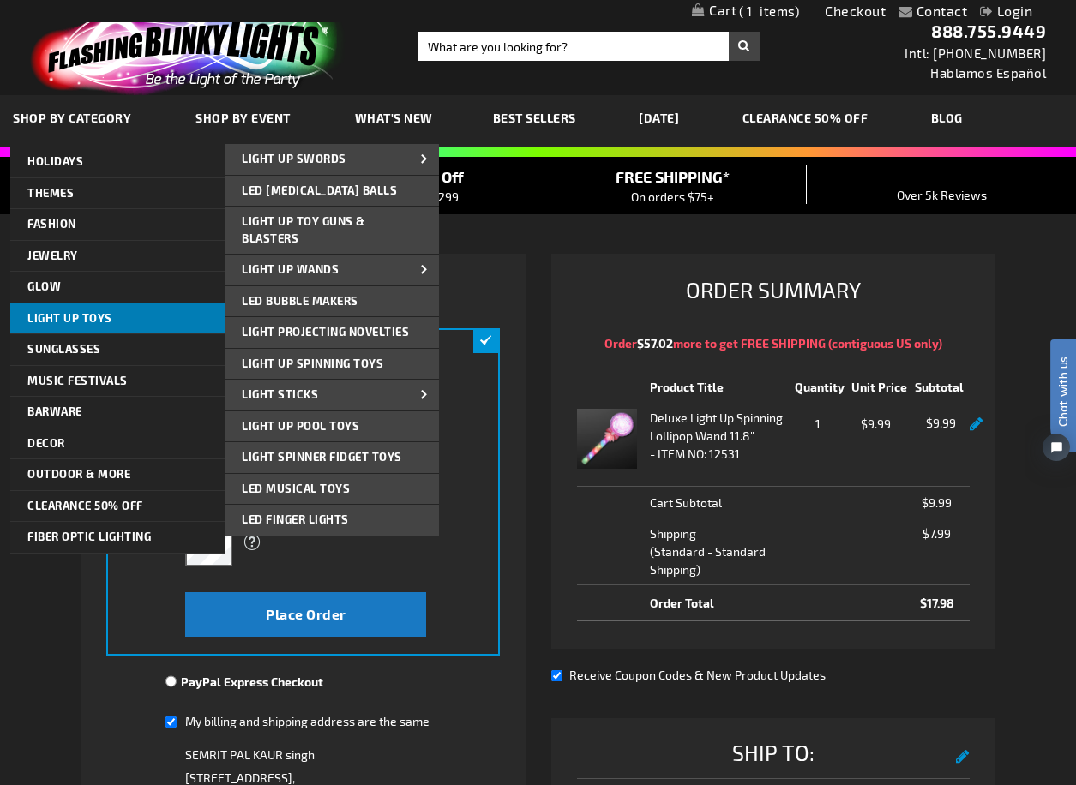
click at [43, 316] on span "Light Up Toys" at bounding box center [69, 318] width 85 height 14
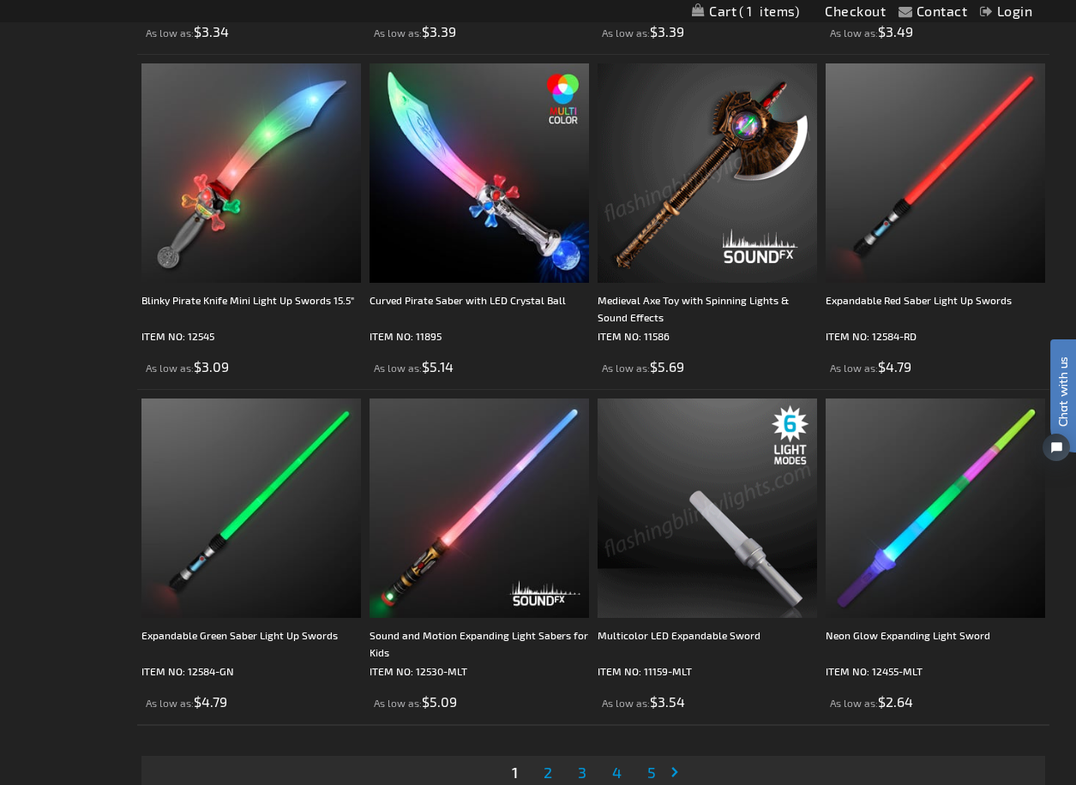
scroll to position [4885, 0]
